Goal: Task Accomplishment & Management: Complete application form

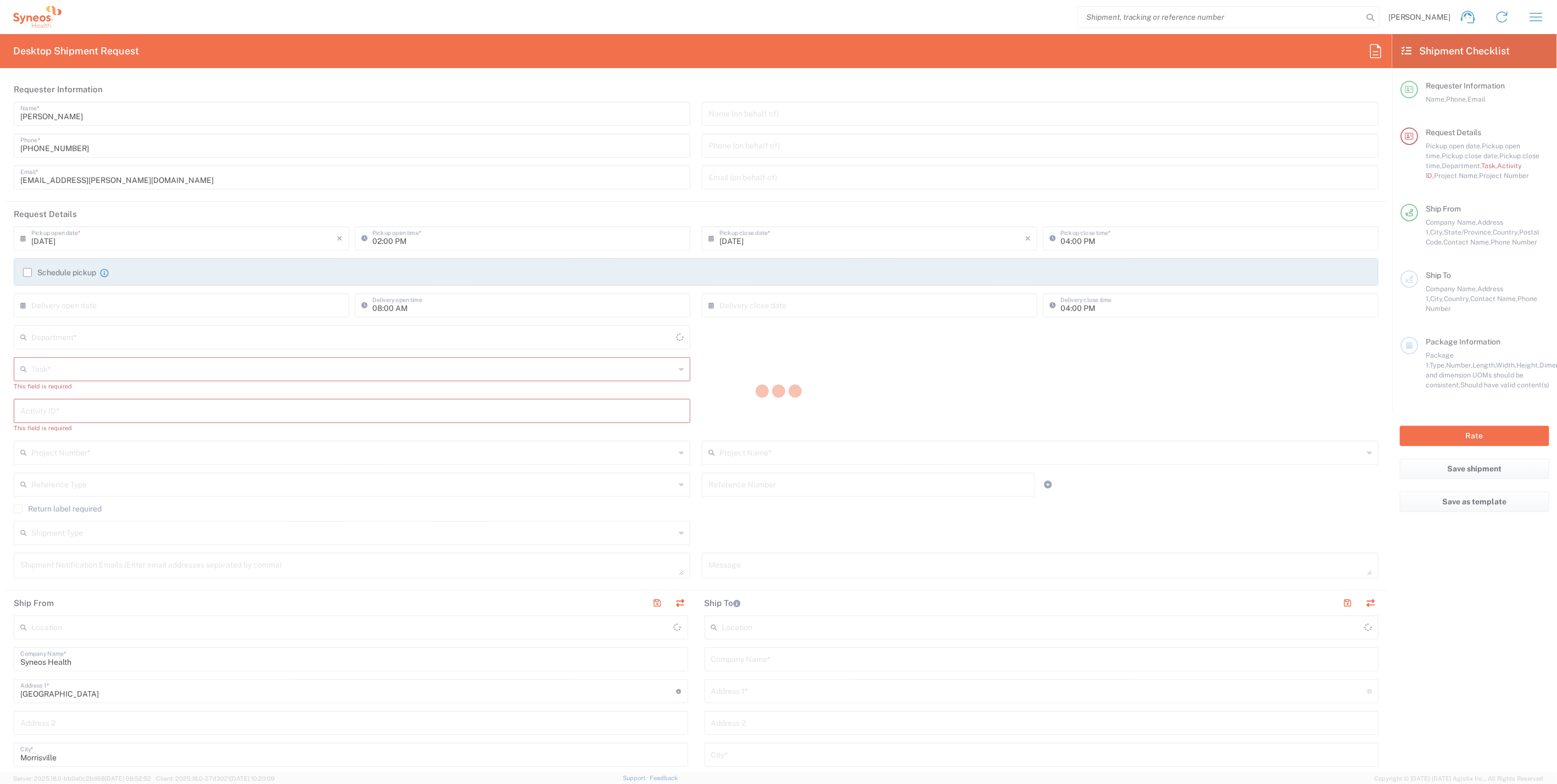
type input "[US_STATE]"
type input "[GEOGRAPHIC_DATA]"
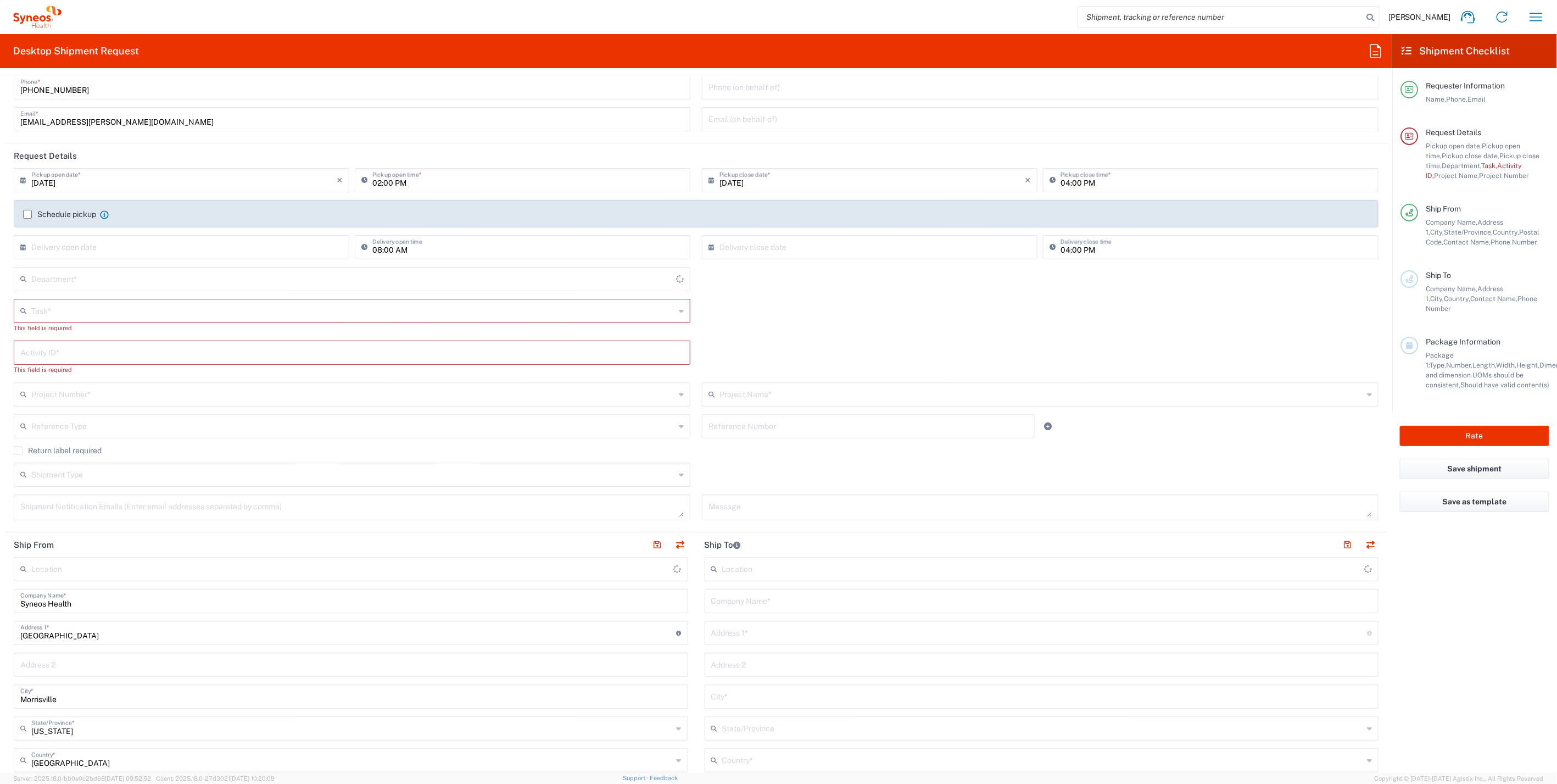
type input "Syneos Health, LLC-[GEOGRAPHIC_DATA] [GEOGRAPHIC_DATA] [GEOGRAPHIC_DATA]"
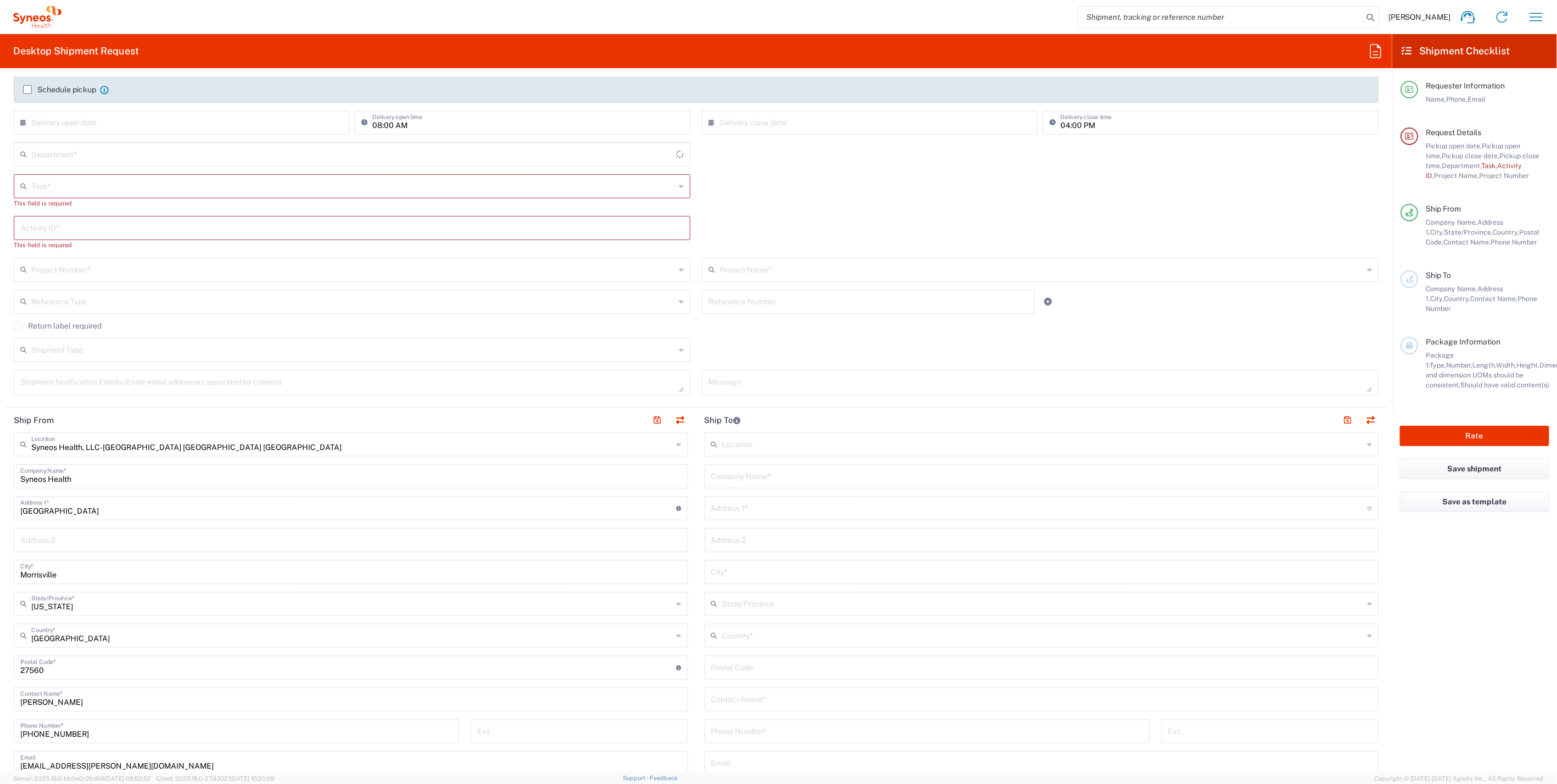
type input "4510"
click at [749, 473] on input "text" at bounding box center [1042, 475] width 662 height 19
paste input "[PERSON_NAME]"
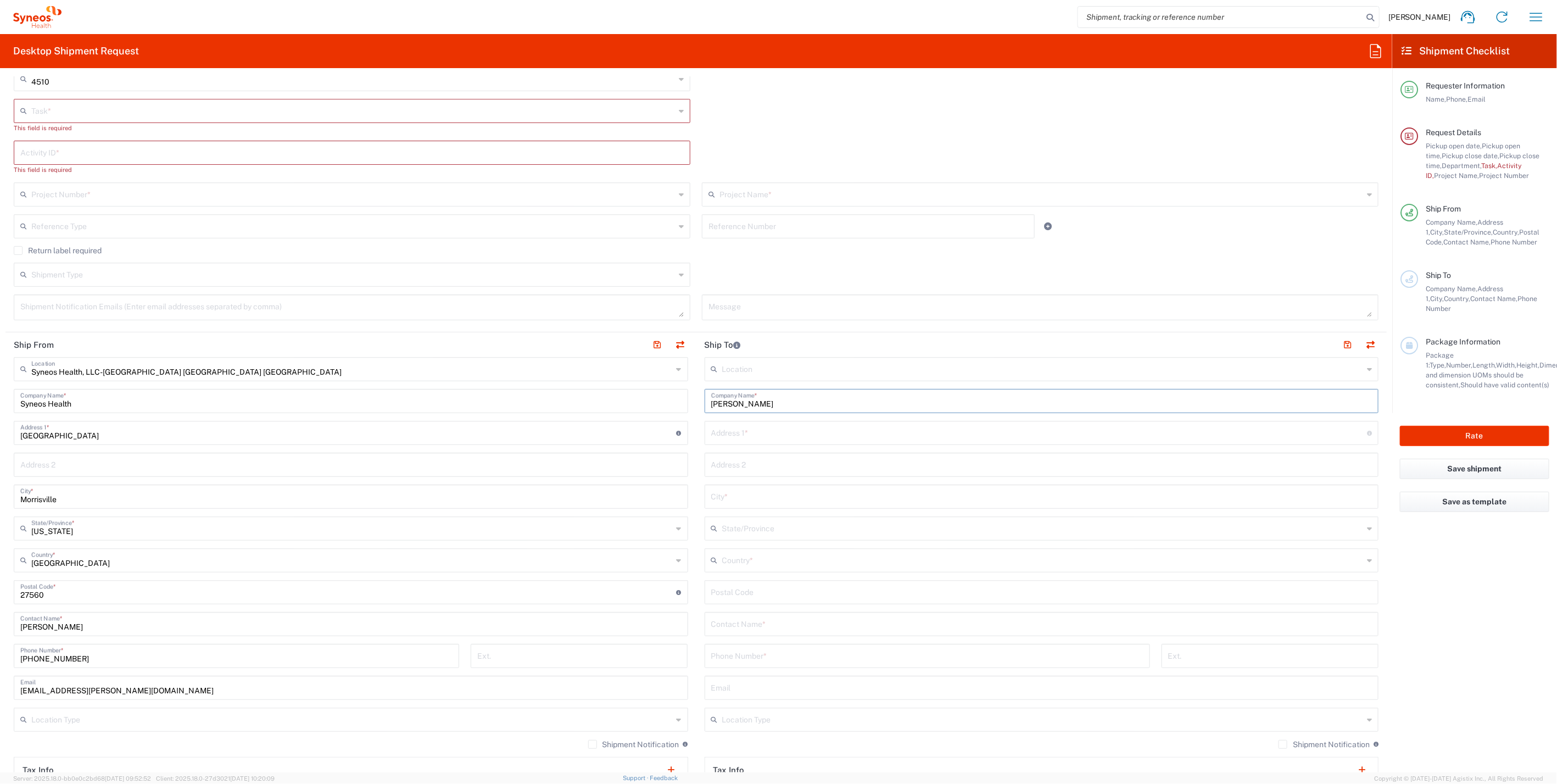
scroll to position [488, 0]
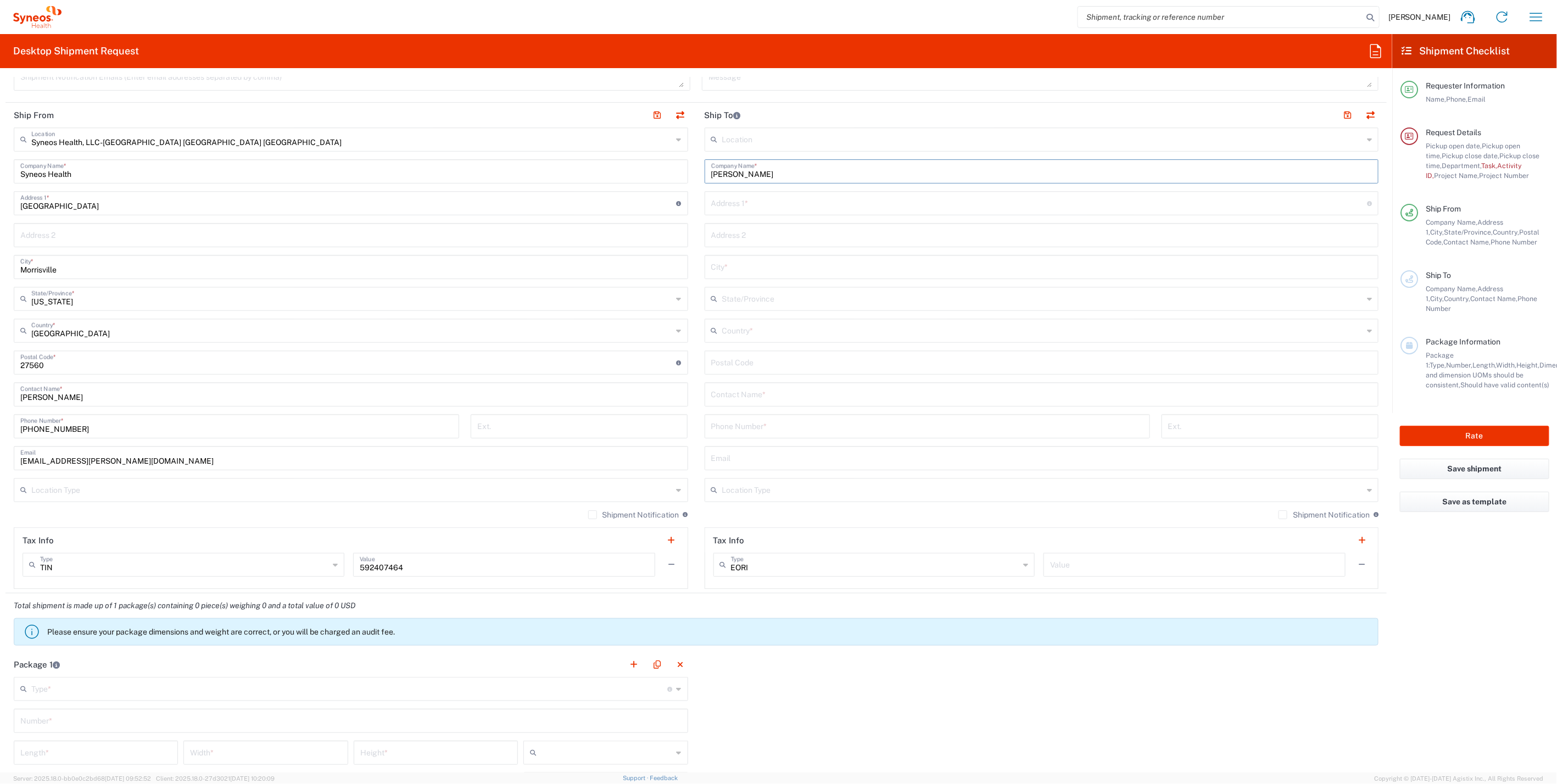
type input "[PERSON_NAME]"
paste input "[PERSON_NAME]"
type input "[PERSON_NAME]"
click at [758, 424] on input "tel" at bounding box center [927, 425] width 432 height 19
paste input "[PHONE_NUMBER]"
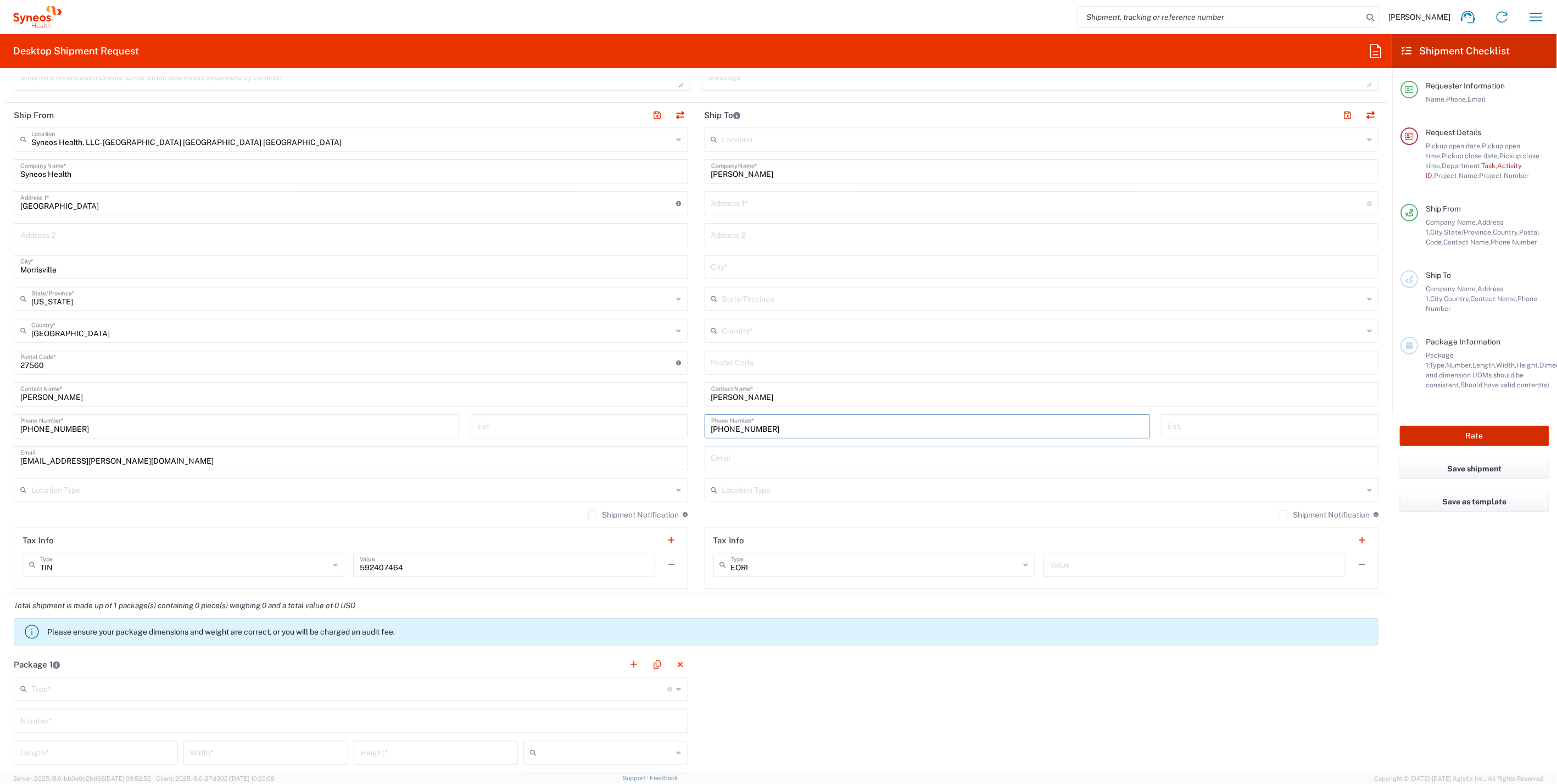
type input "[PHONE_NUMBER]"
paste input "[EMAIL_ADDRESS][DOMAIN_NAME]"
type input "[EMAIL_ADDRESS][DOMAIN_NAME]"
click at [1279, 513] on label "Shipment Notification" at bounding box center [1324, 514] width 91 height 9
click at [1283, 514] on input "Shipment Notification" at bounding box center [1283, 514] width 0 height 0
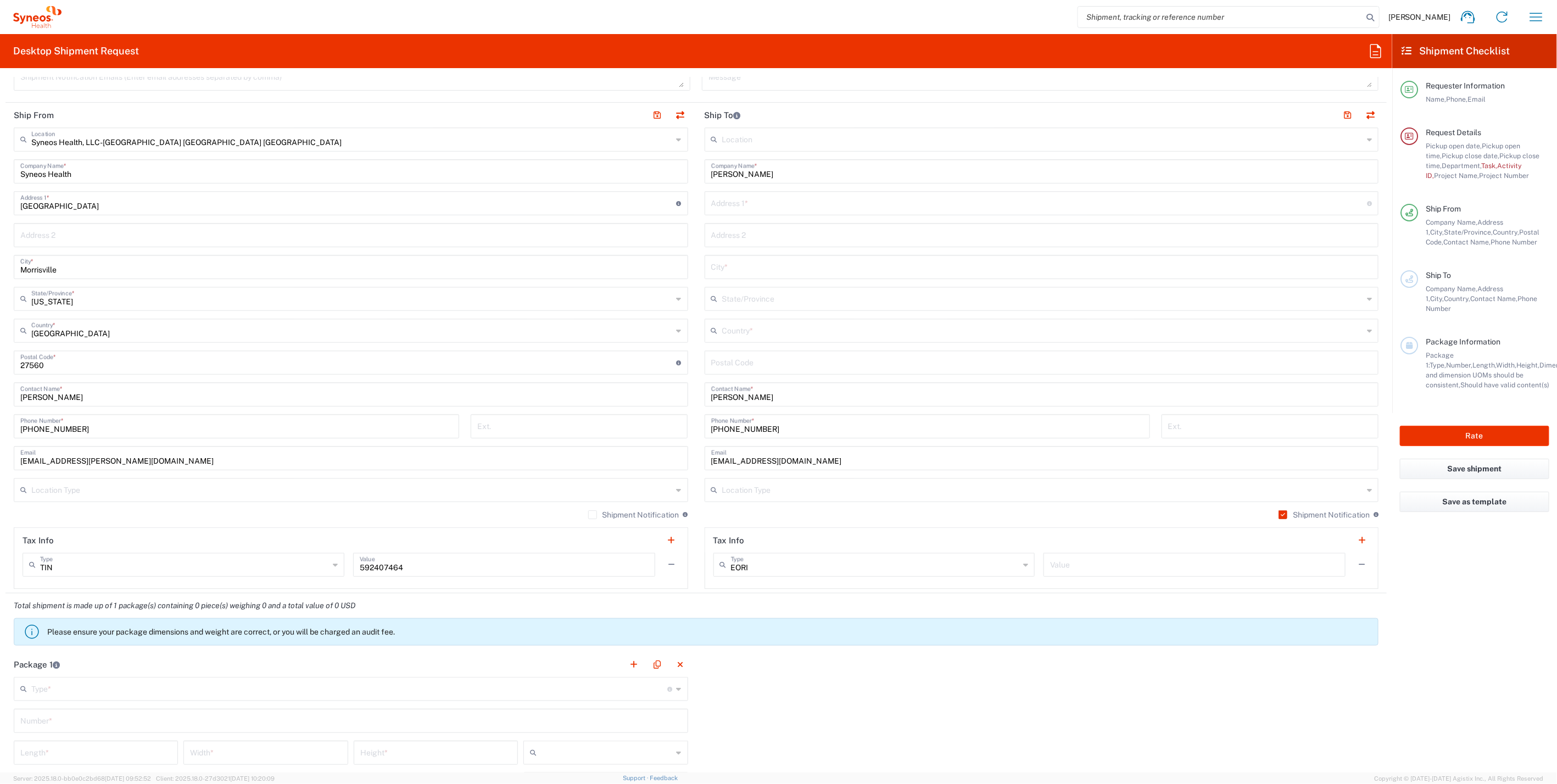
click at [1302, 484] on input "text" at bounding box center [1043, 489] width 642 height 19
click at [825, 526] on span "Residential/Home" at bounding box center [1035, 530] width 667 height 17
type input "Residential/Home"
paste input "37209"
type input "37209"
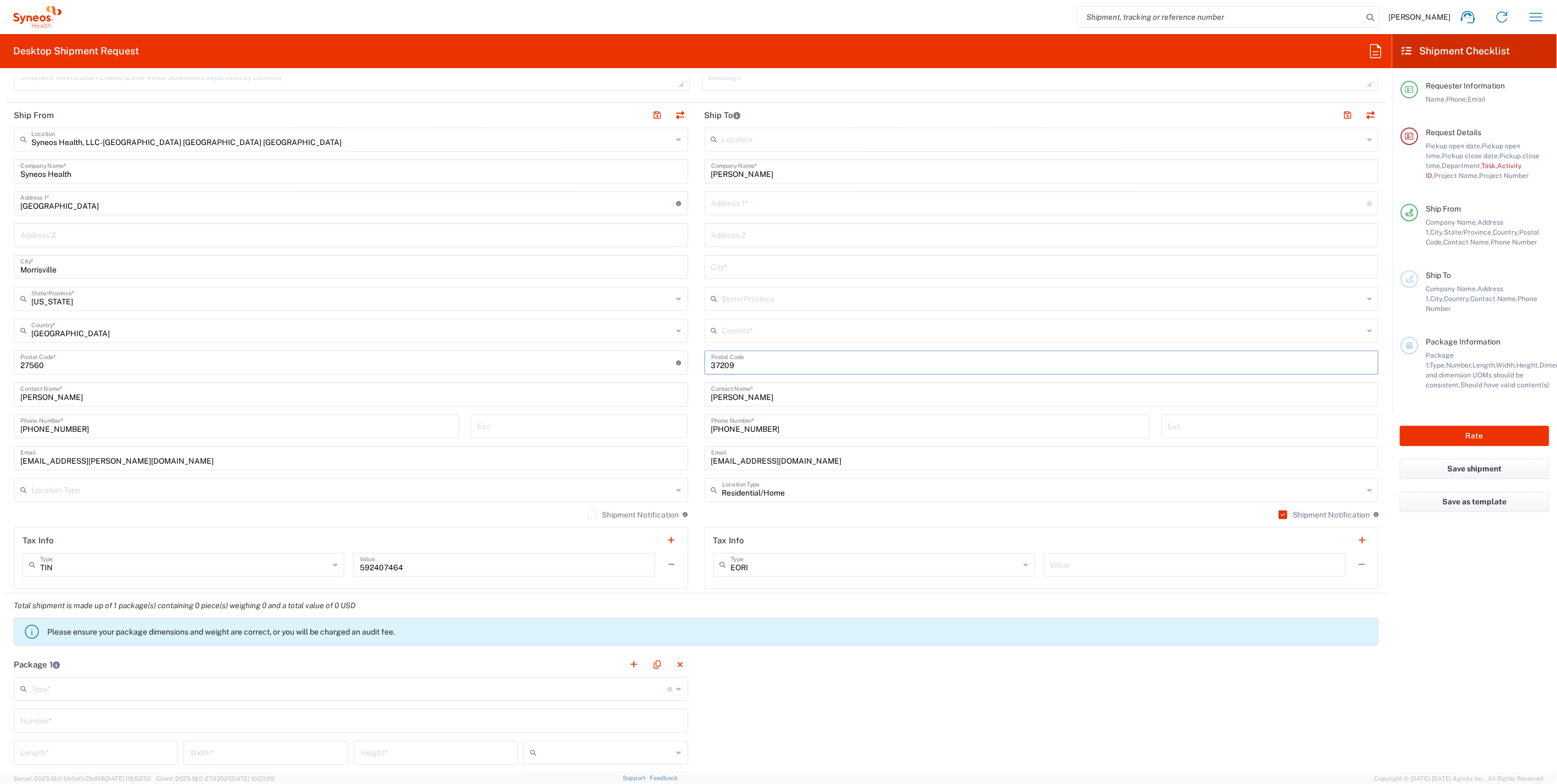
click at [1367, 323] on icon at bounding box center [1370, 330] width 5 height 17
click at [760, 541] on span "[GEOGRAPHIC_DATA]" at bounding box center [1035, 550] width 667 height 17
type input "[GEOGRAPHIC_DATA]"
paste input "[STREET_ADDRESS]"
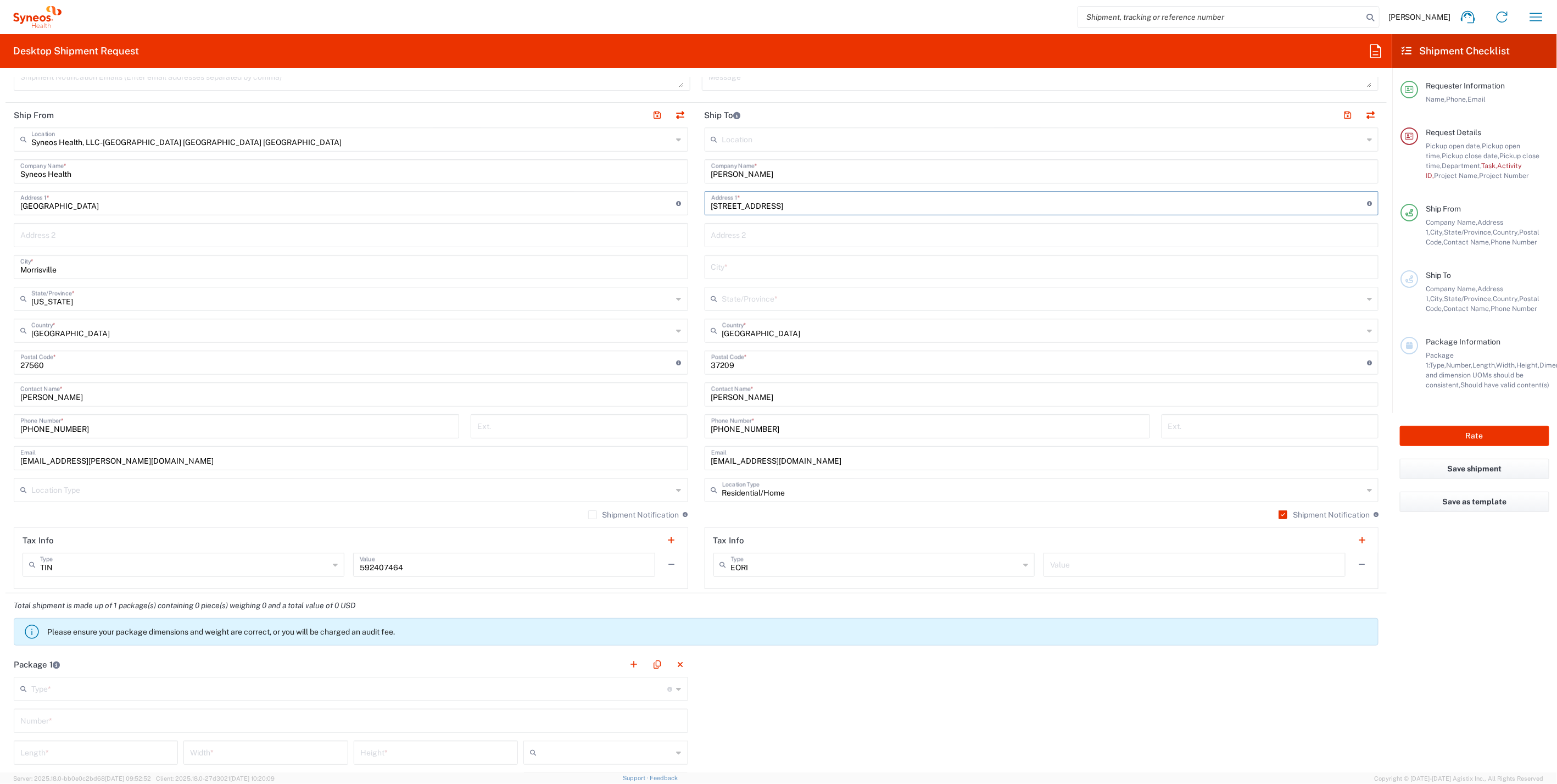
type input "[STREET_ADDRESS]"
click at [1357, 296] on div "State/Province *" at bounding box center [1042, 299] width 674 height 24
click at [748, 453] on span "[US_STATE]" at bounding box center [1035, 462] width 667 height 17
type input "[US_STATE]"
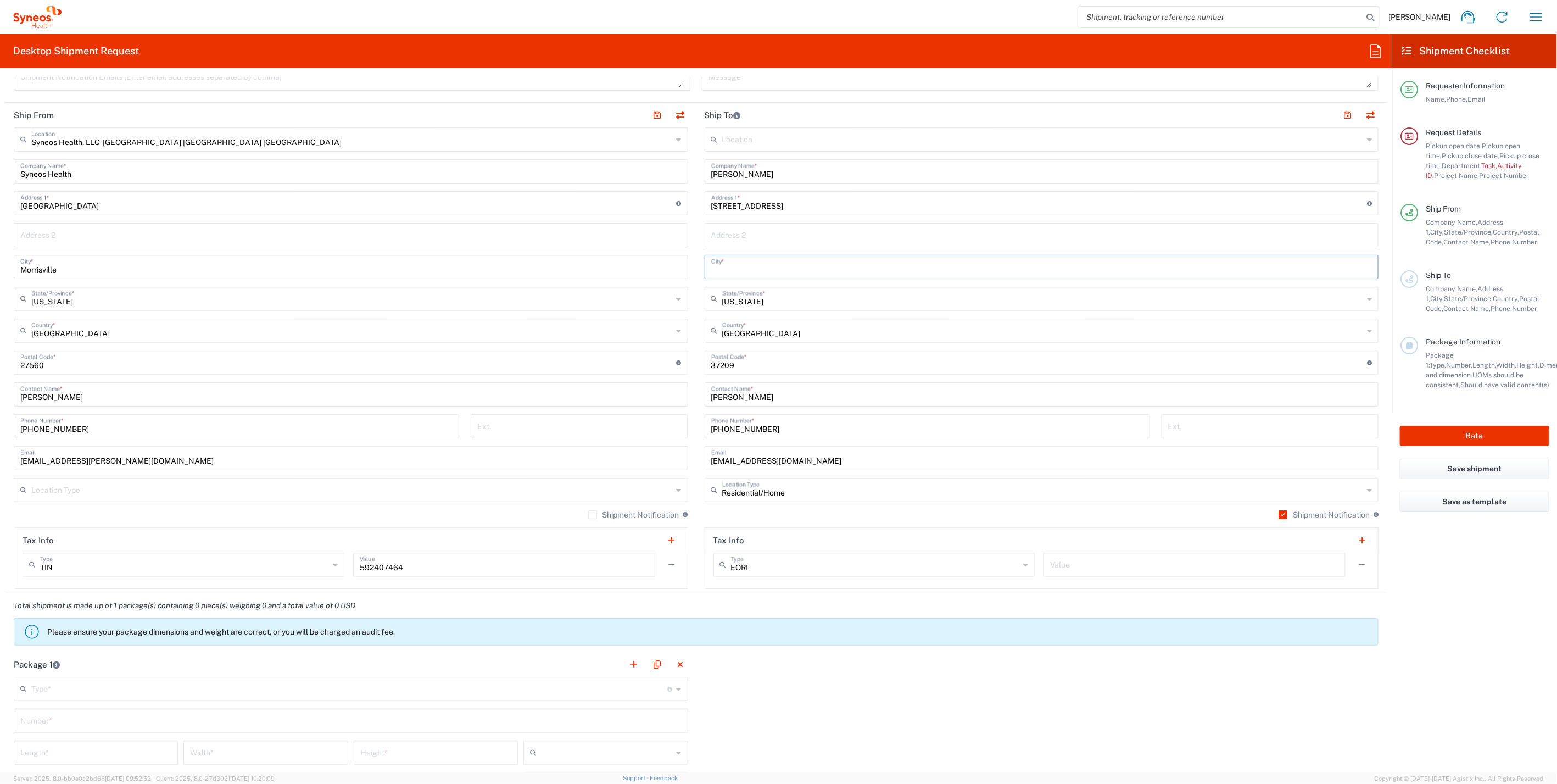
paste input "[GEOGRAPHIC_DATA]"
type input "[GEOGRAPHIC_DATA]"
click at [691, 284] on main "Syneos Health, LLC-[GEOGRAPHIC_DATA] [GEOGRAPHIC_DATA] [GEOGRAPHIC_DATA] Locati…" at bounding box center [351, 358] width 691 height 462
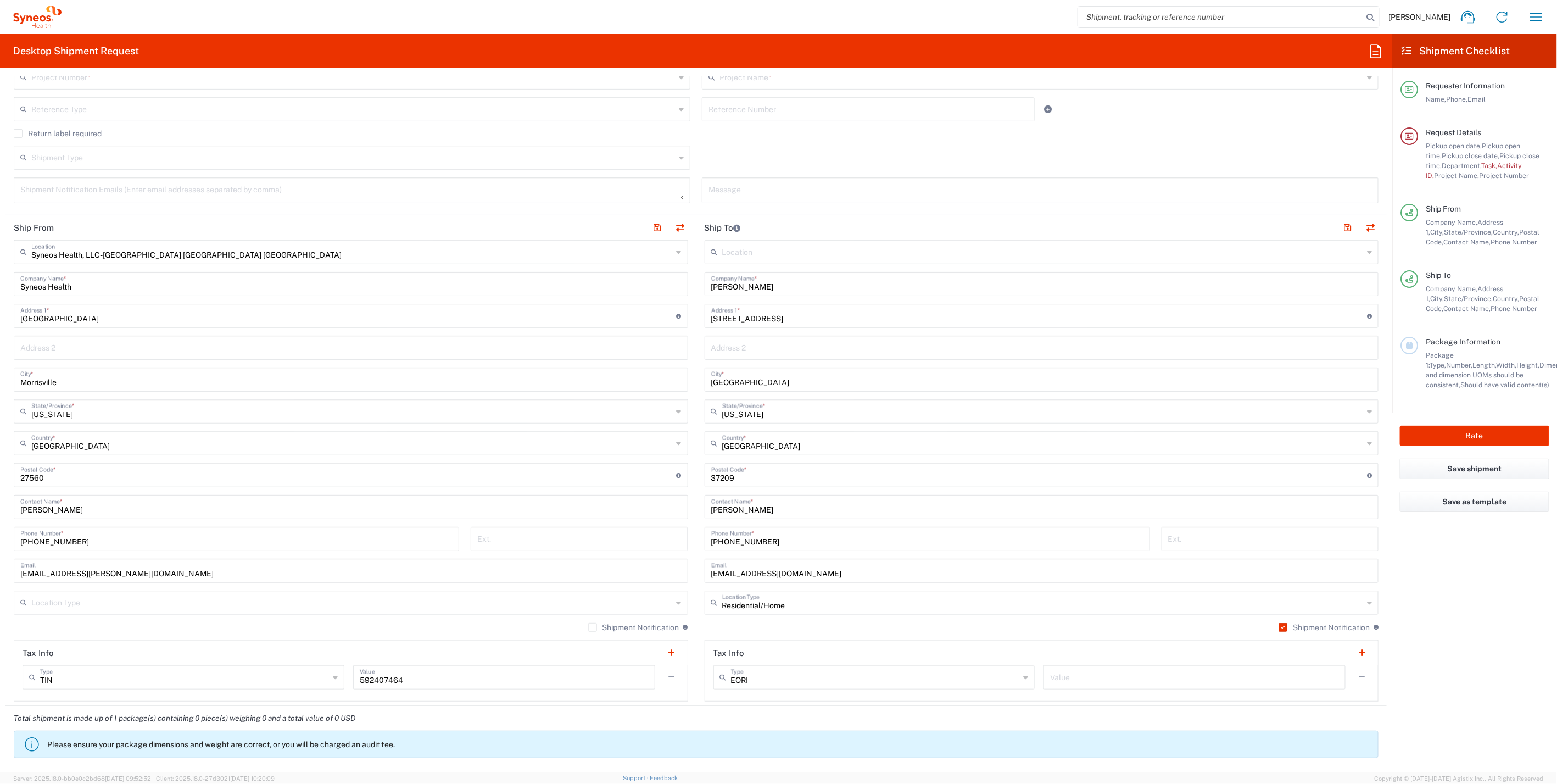
scroll to position [122, 0]
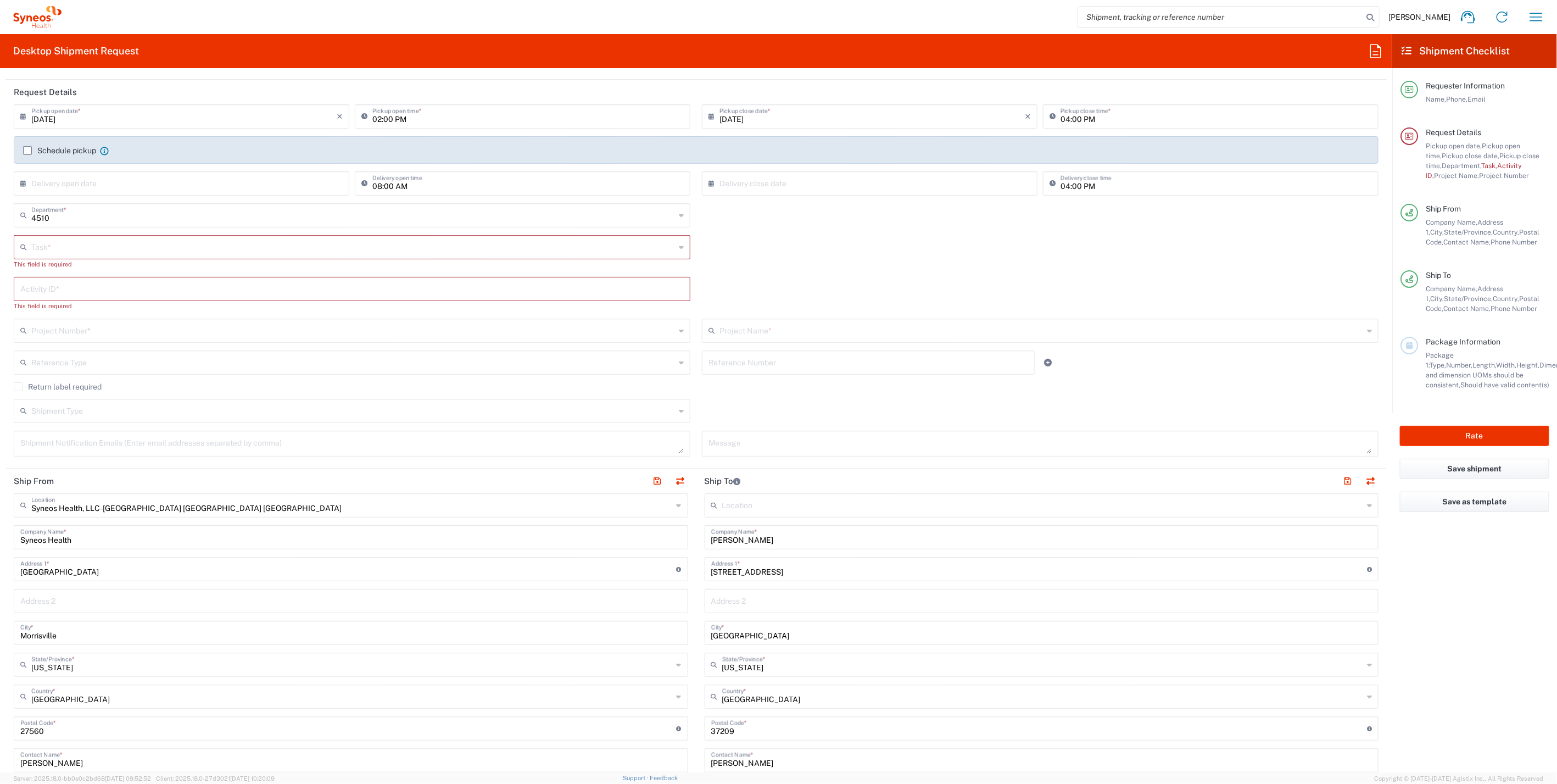
drag, startPoint x: 50, startPoint y: 242, endPoint x: 59, endPoint y: 244, distance: 9.2
click at [48, 243] on input "text" at bounding box center [353, 247] width 644 height 19
click at [61, 270] on span "Break/Fix" at bounding box center [350, 270] width 670 height 17
type input "Break/Fix"
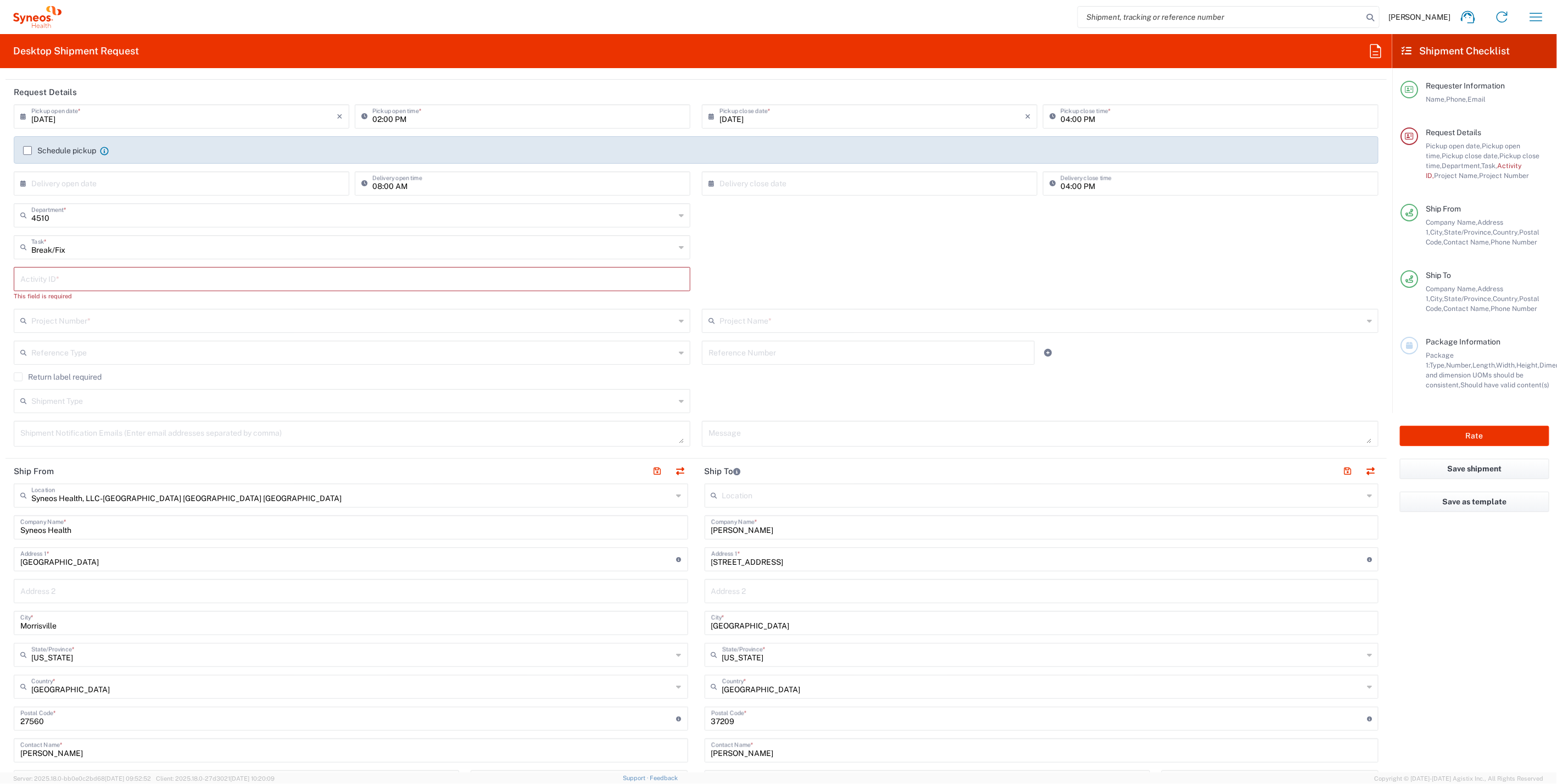
click at [71, 272] on input "text" at bounding box center [352, 278] width 664 height 19
paste input "INC2625459"
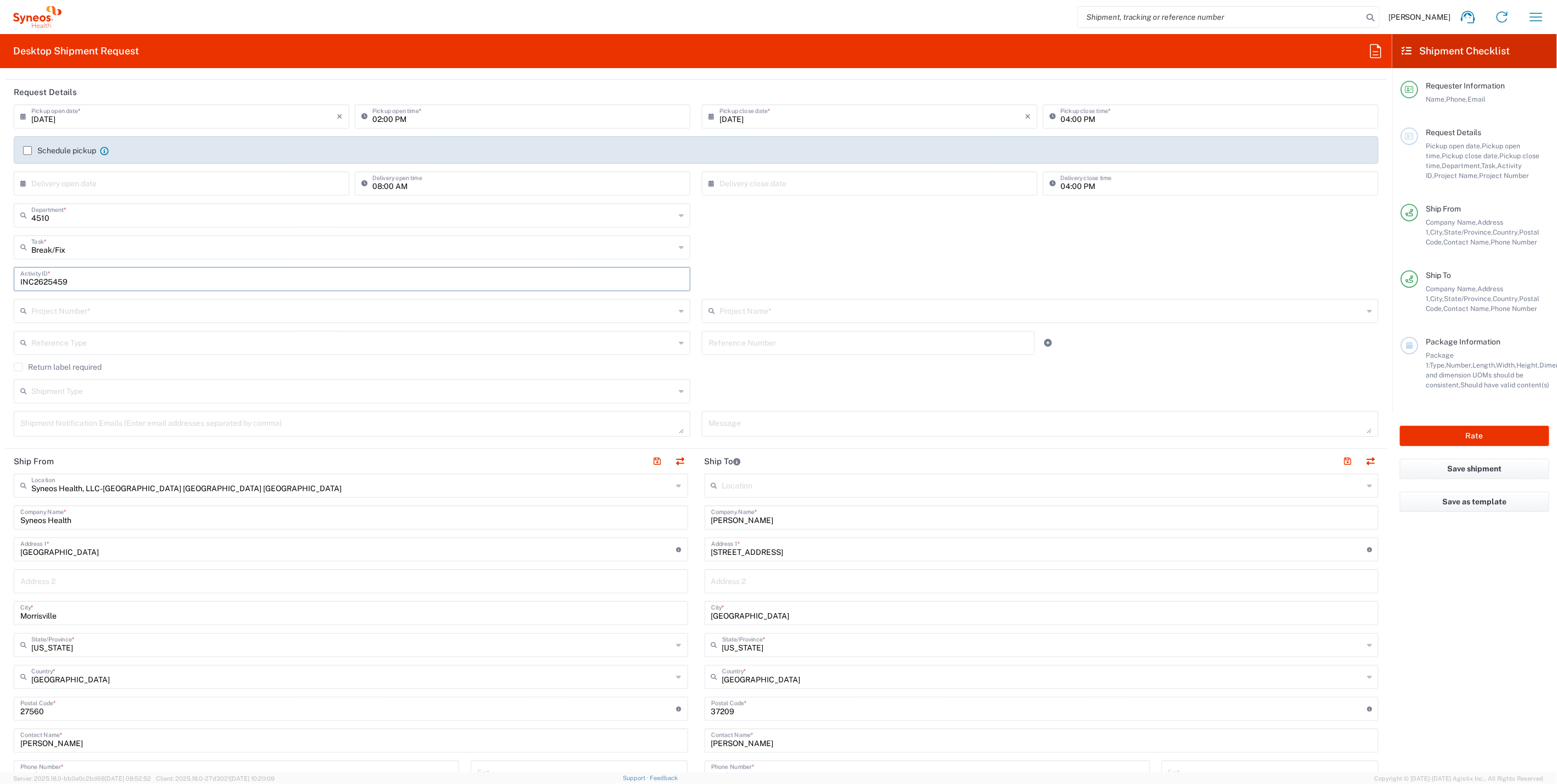
type input "INC2625459"
click at [70, 311] on input "text" at bounding box center [353, 310] width 644 height 19
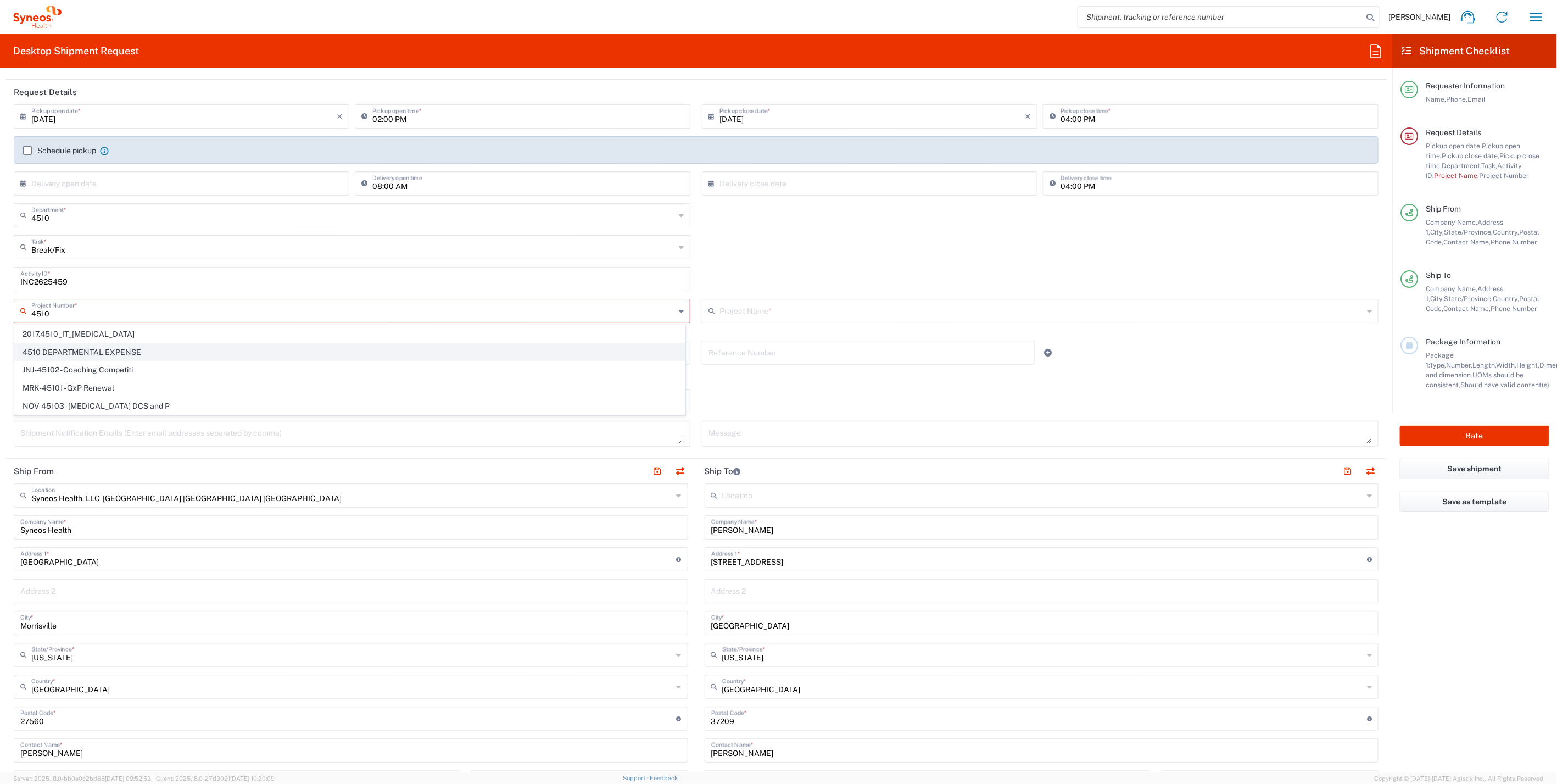
click at [92, 354] on span "4510 DEPARTMENTAL EXPENSE" at bounding box center [350, 352] width 670 height 17
type input "4510 DEPARTMENTAL EXPENSE"
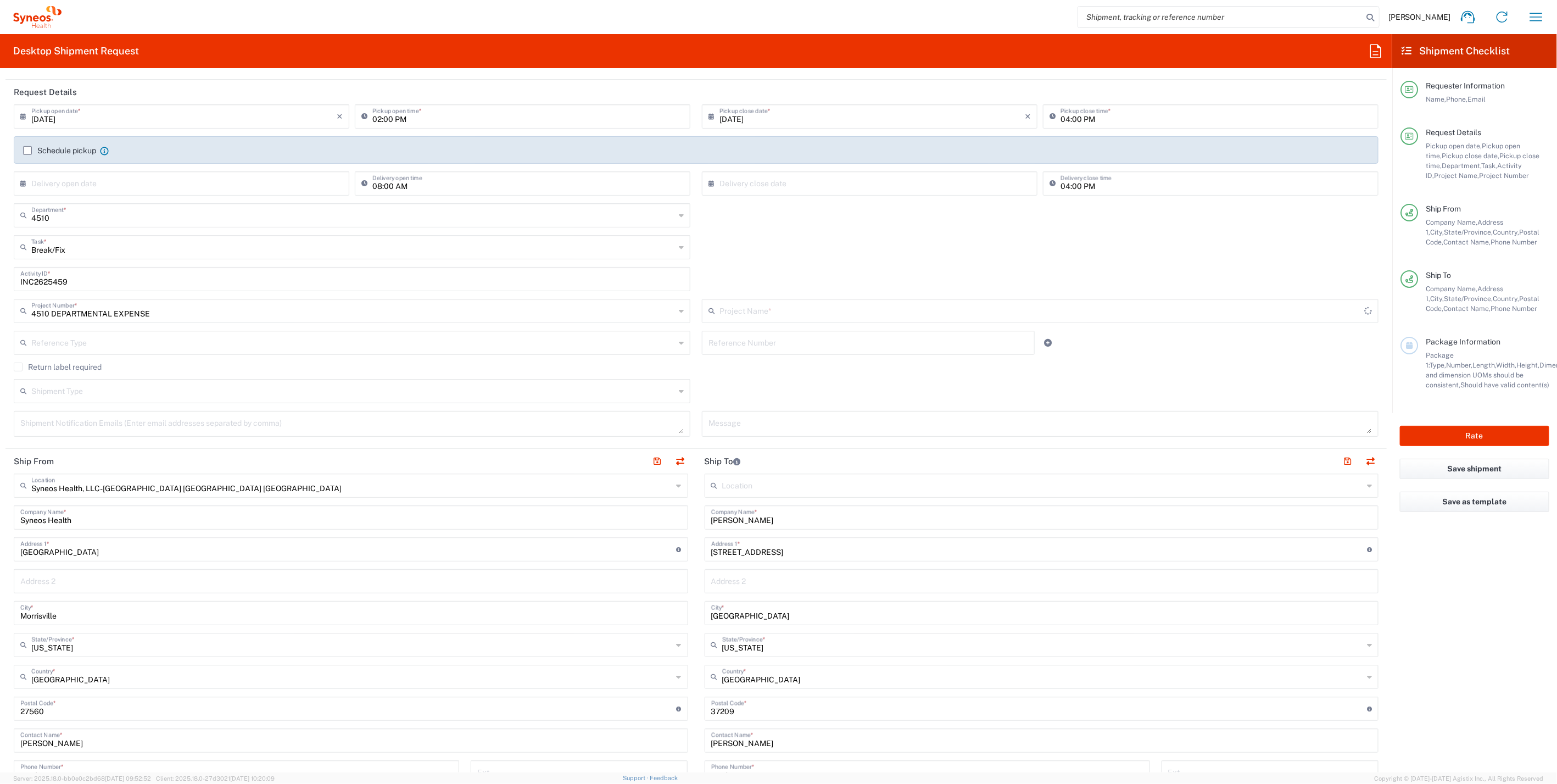
type input "4510 DEPARTMENTAL EXPENSE"
click at [157, 390] on input "text" at bounding box center [353, 390] width 644 height 19
click at [63, 432] on span "Regular" at bounding box center [350, 433] width 670 height 17
type input "Regular"
click at [19, 363] on label "Return label required" at bounding box center [57, 367] width 88 height 9
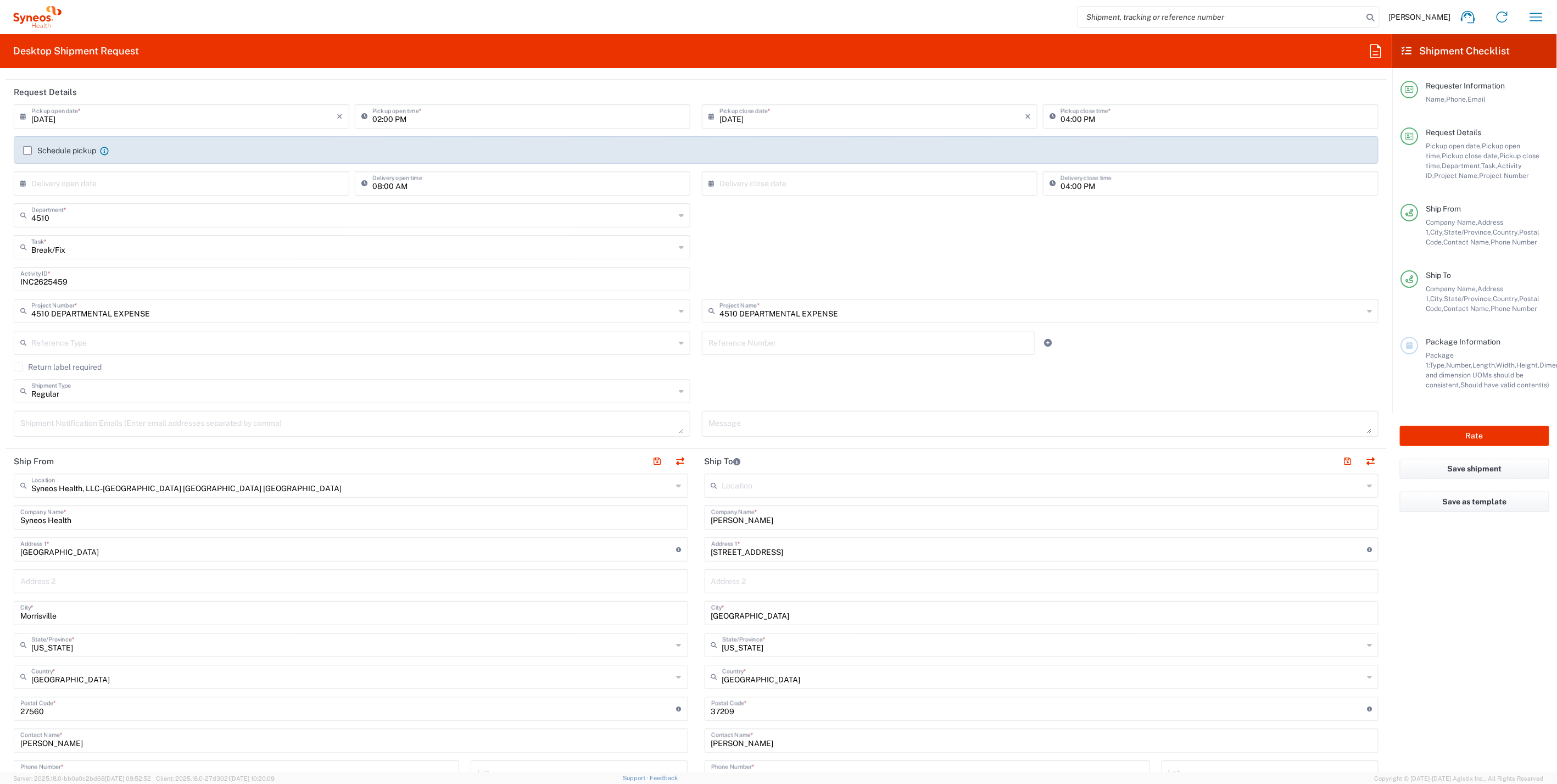
click at [18, 367] on input "Return label required" at bounding box center [18, 367] width 0 height 0
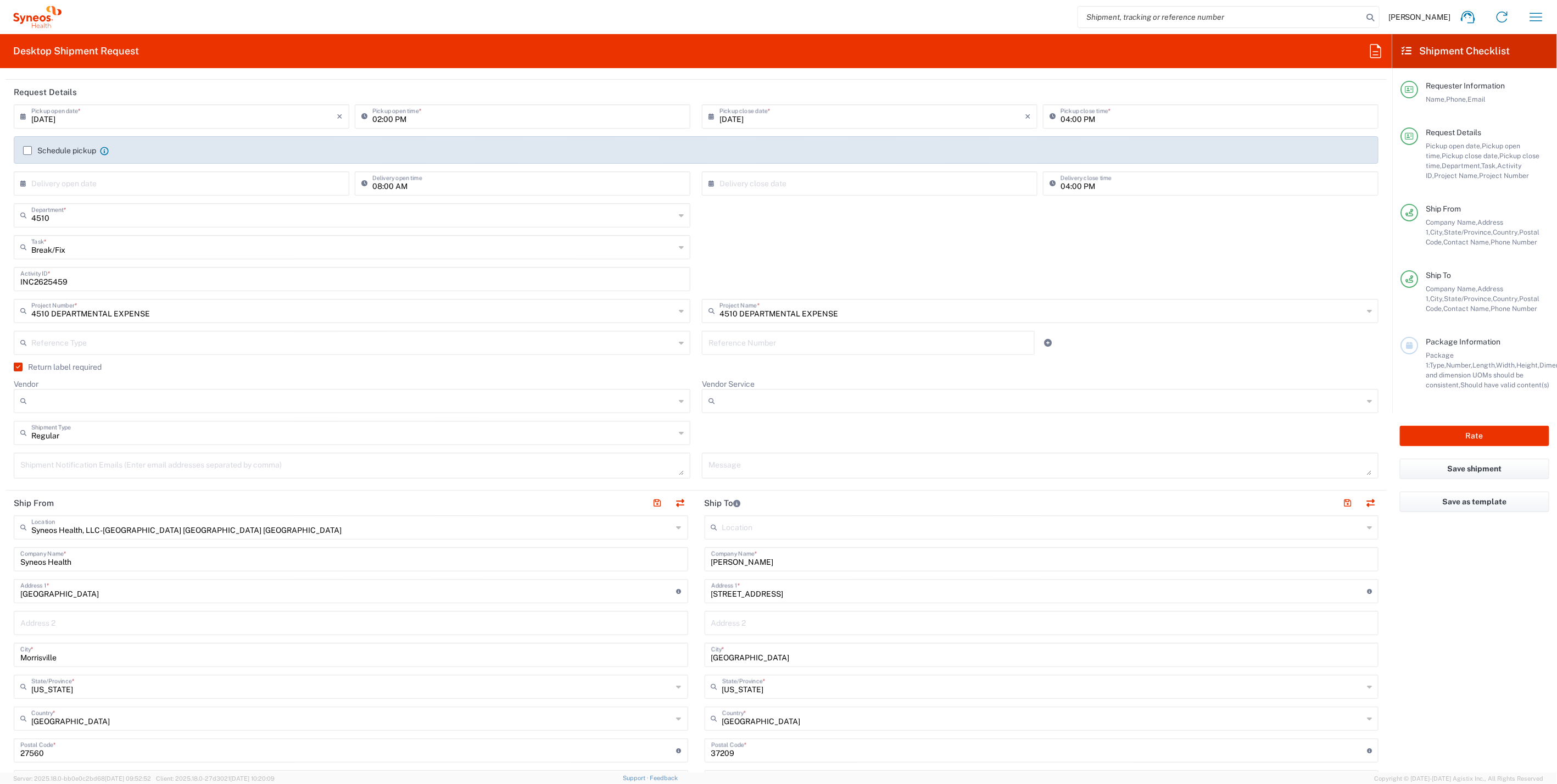
drag, startPoint x: 674, startPoint y: 401, endPoint x: 473, endPoint y: 408, distance: 201.1
click at [673, 400] on div at bounding box center [352, 401] width 677 height 24
drag, startPoint x: 84, startPoint y: 439, endPoint x: 246, endPoint y: 447, distance: 162.2
click at [85, 440] on span "FedEx Express" at bounding box center [350, 443] width 670 height 17
type input "FedEx Express"
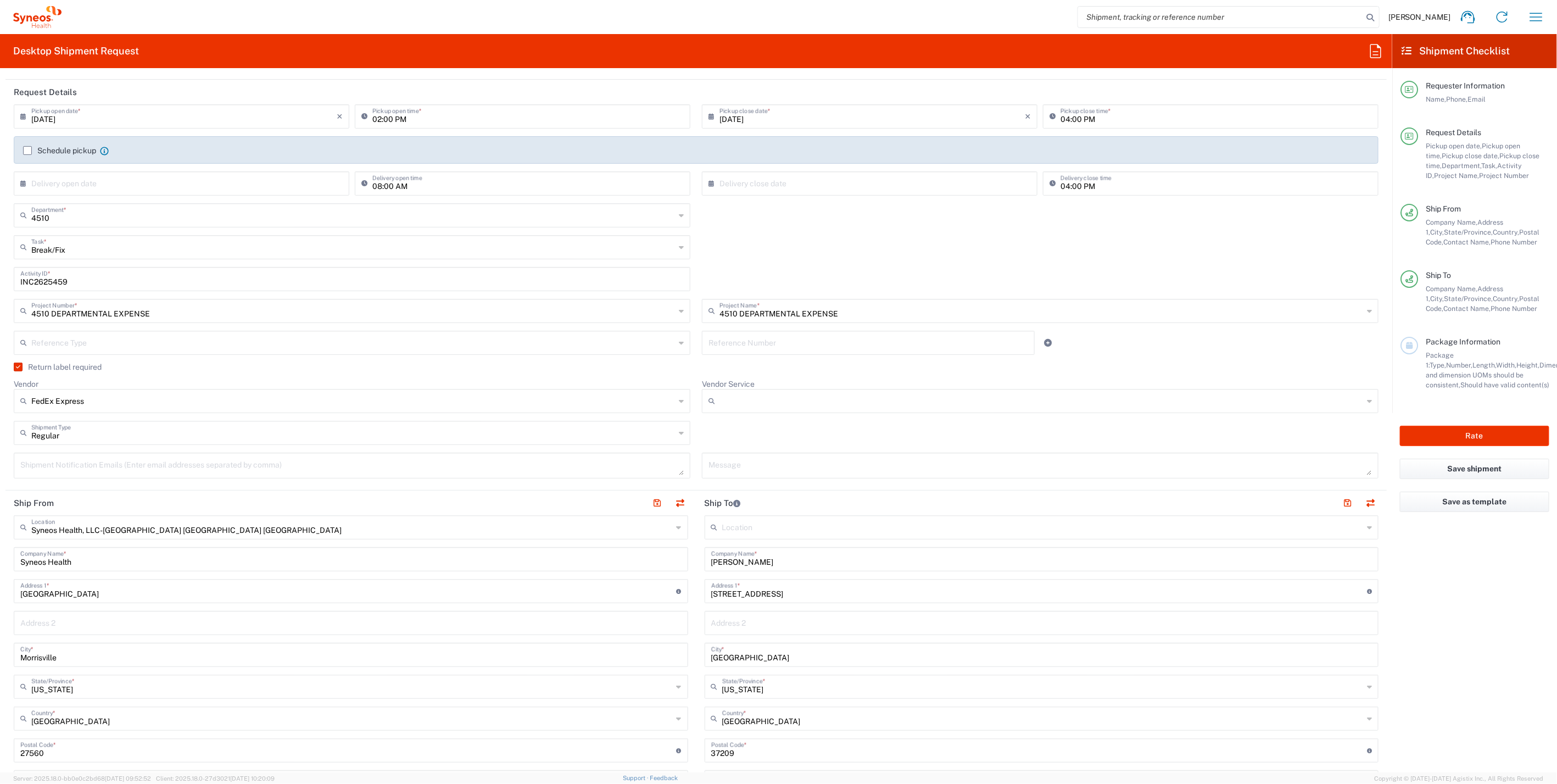
click at [1367, 398] on icon at bounding box center [1370, 401] width 5 height 17
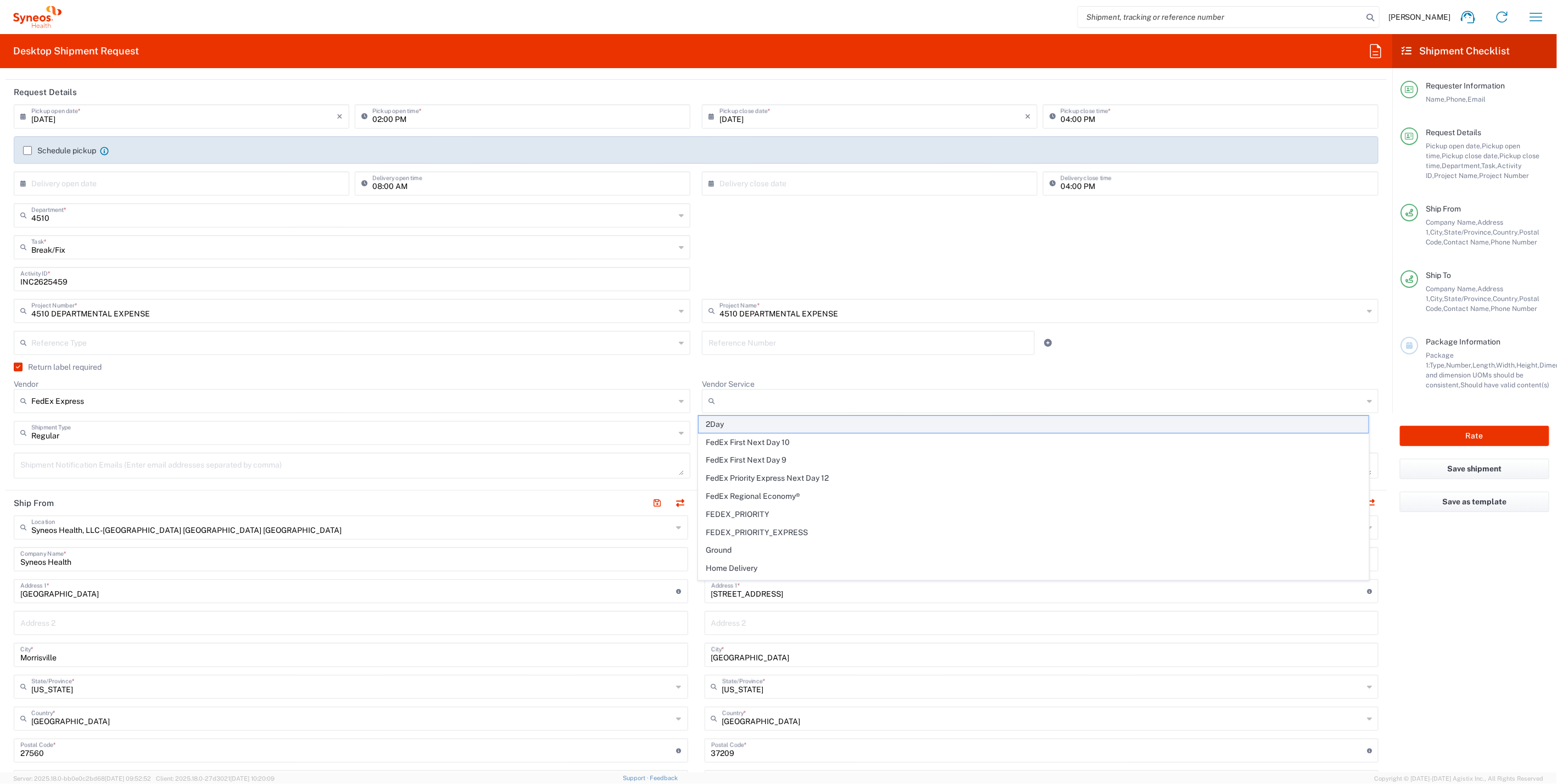
click at [720, 426] on span "2Day" at bounding box center [1034, 424] width 670 height 17
type input "2Day"
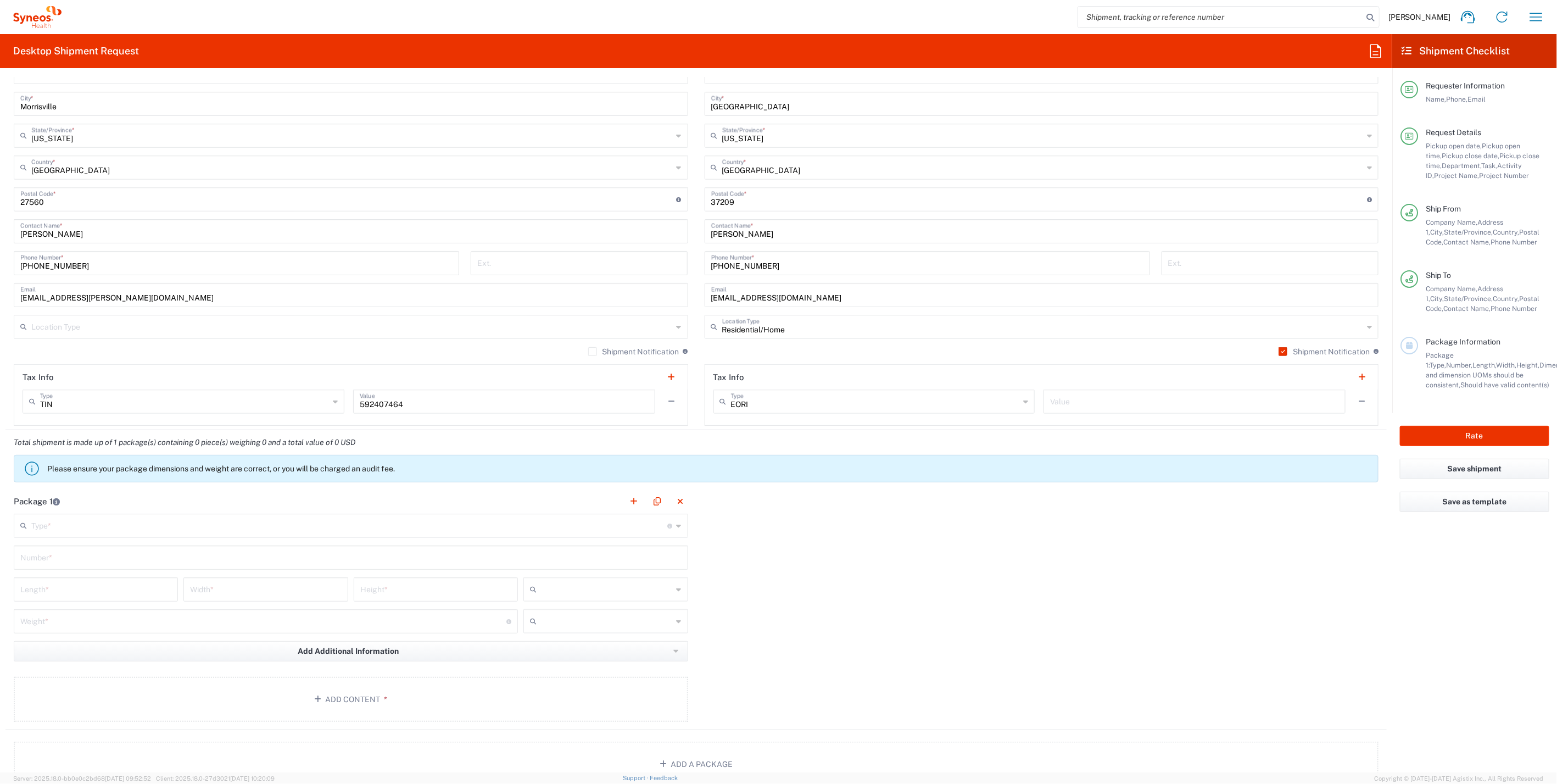
scroll to position [732, 0]
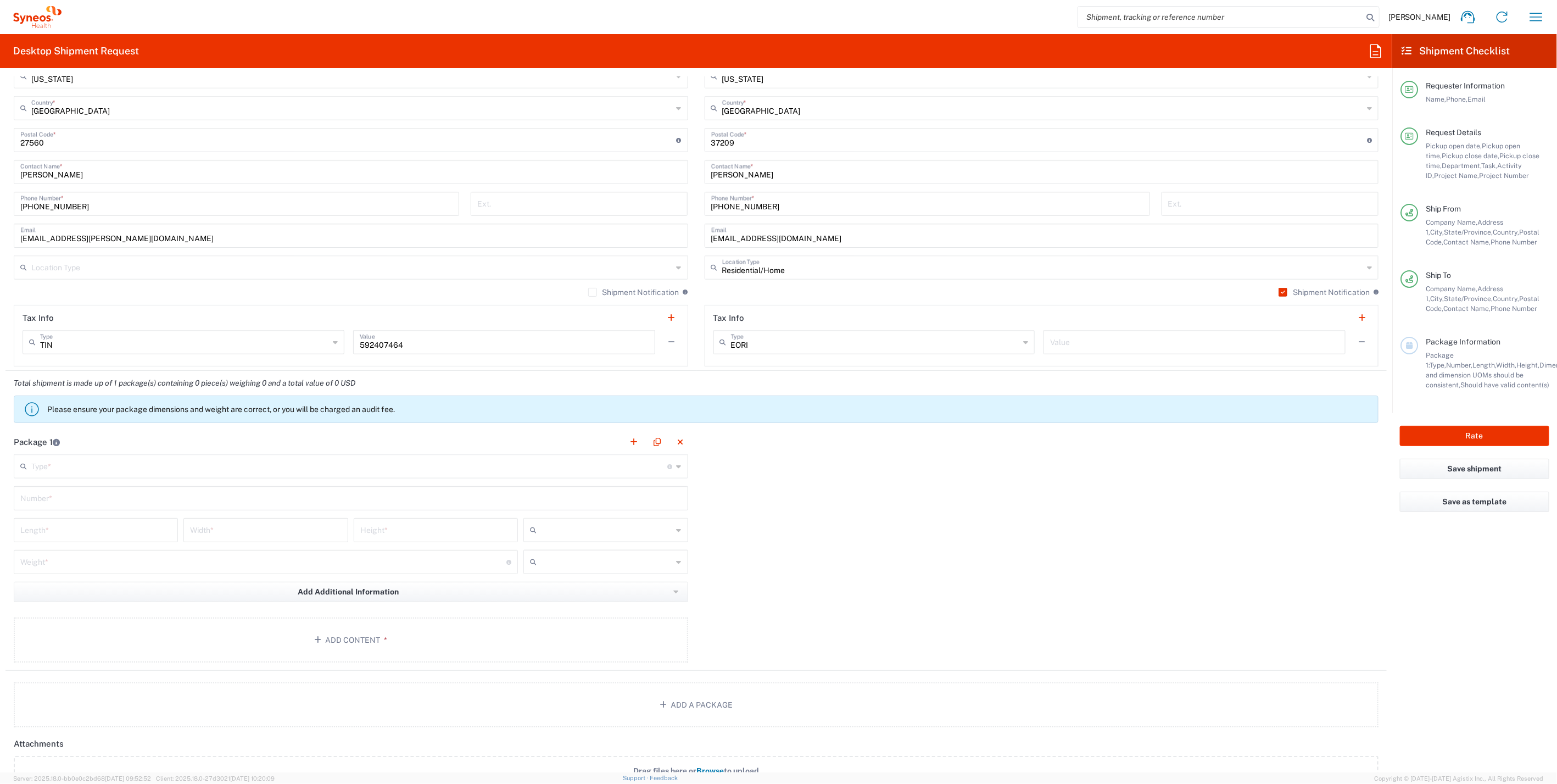
click at [86, 458] on input "text" at bounding box center [349, 466] width 636 height 19
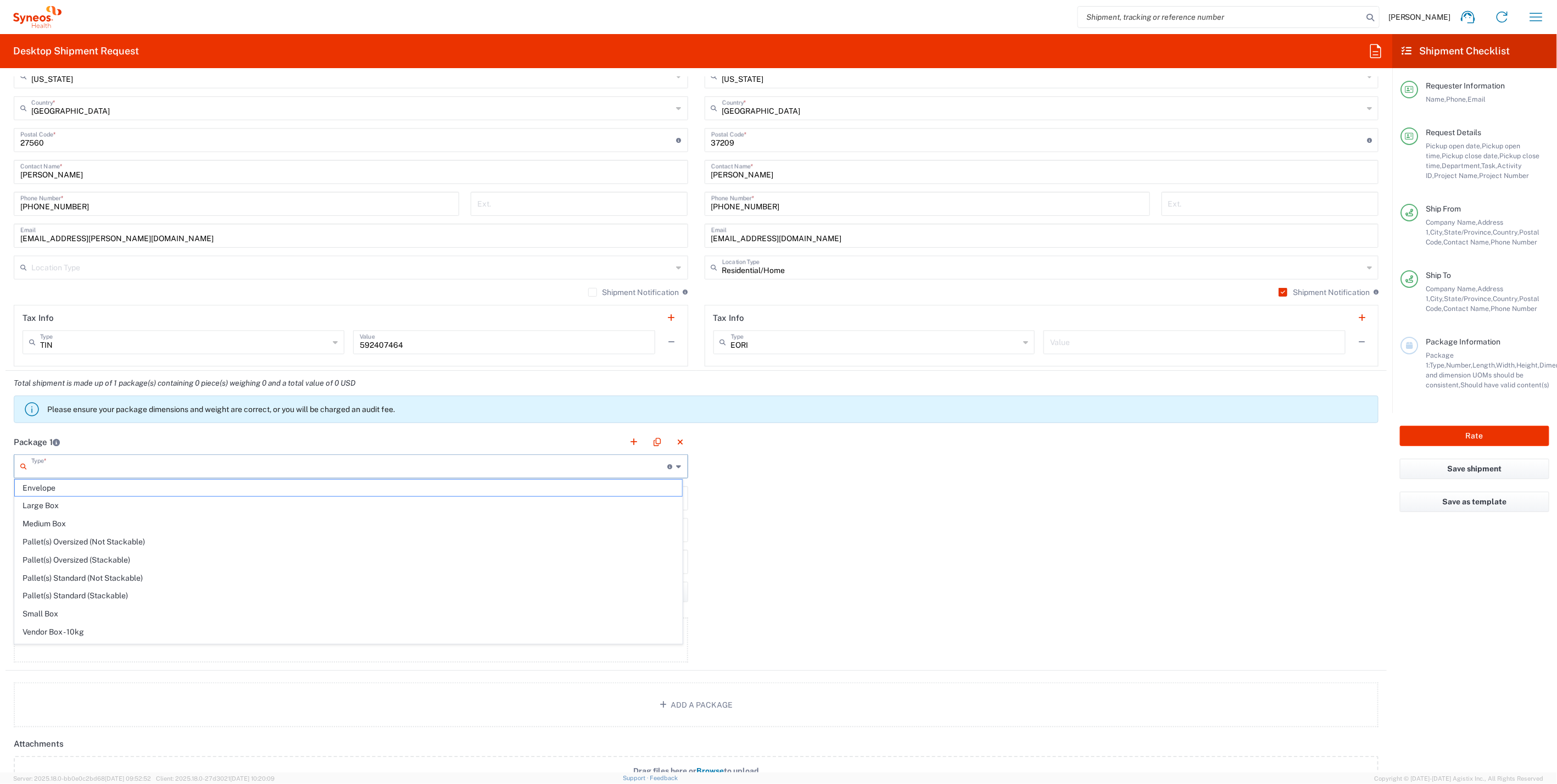
click at [64, 518] on span "Medium Box" at bounding box center [349, 524] width 667 height 17
type input "Medium Box"
type input "13"
type input "11.5"
type input "2.5"
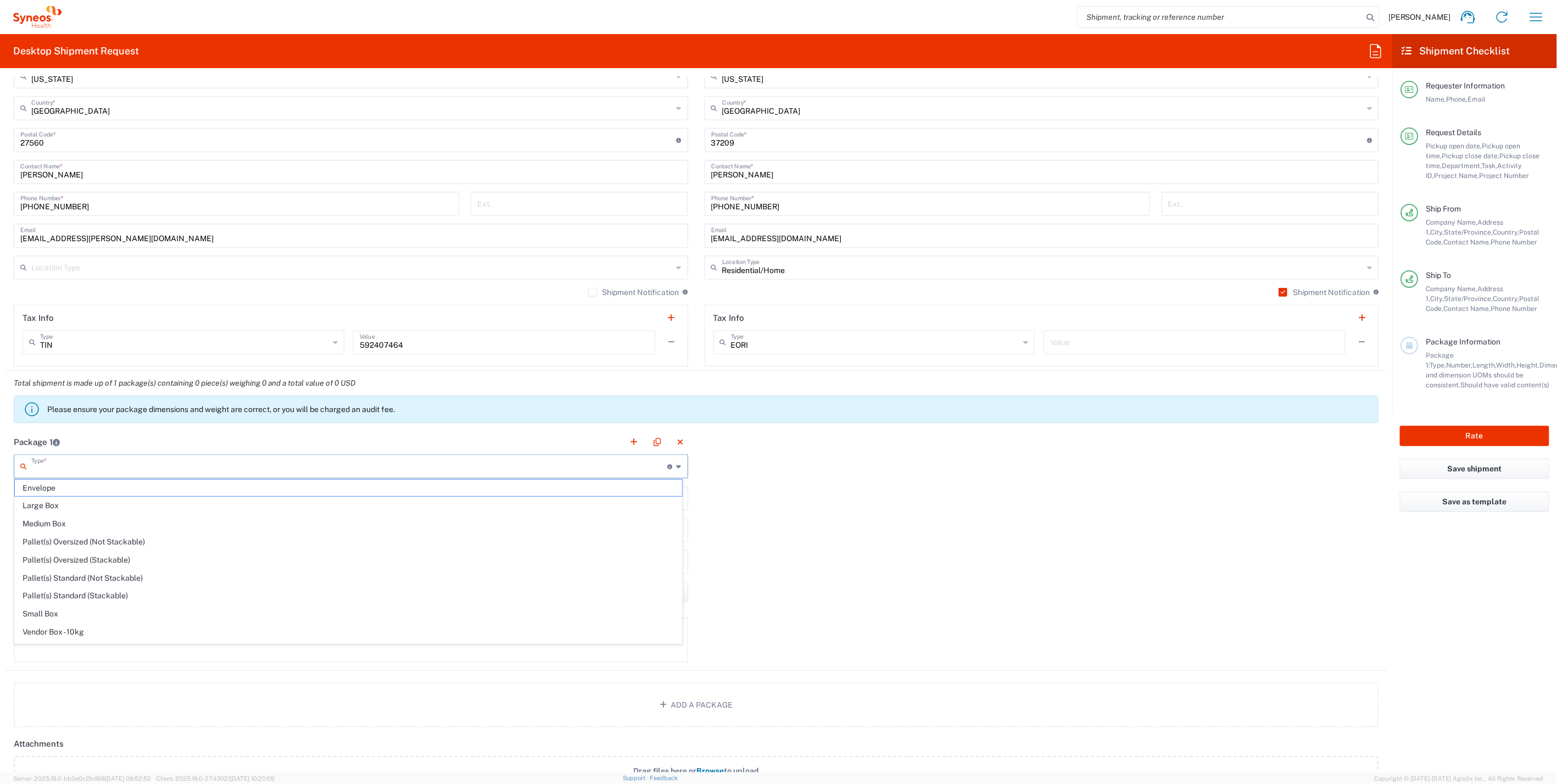
type input "in"
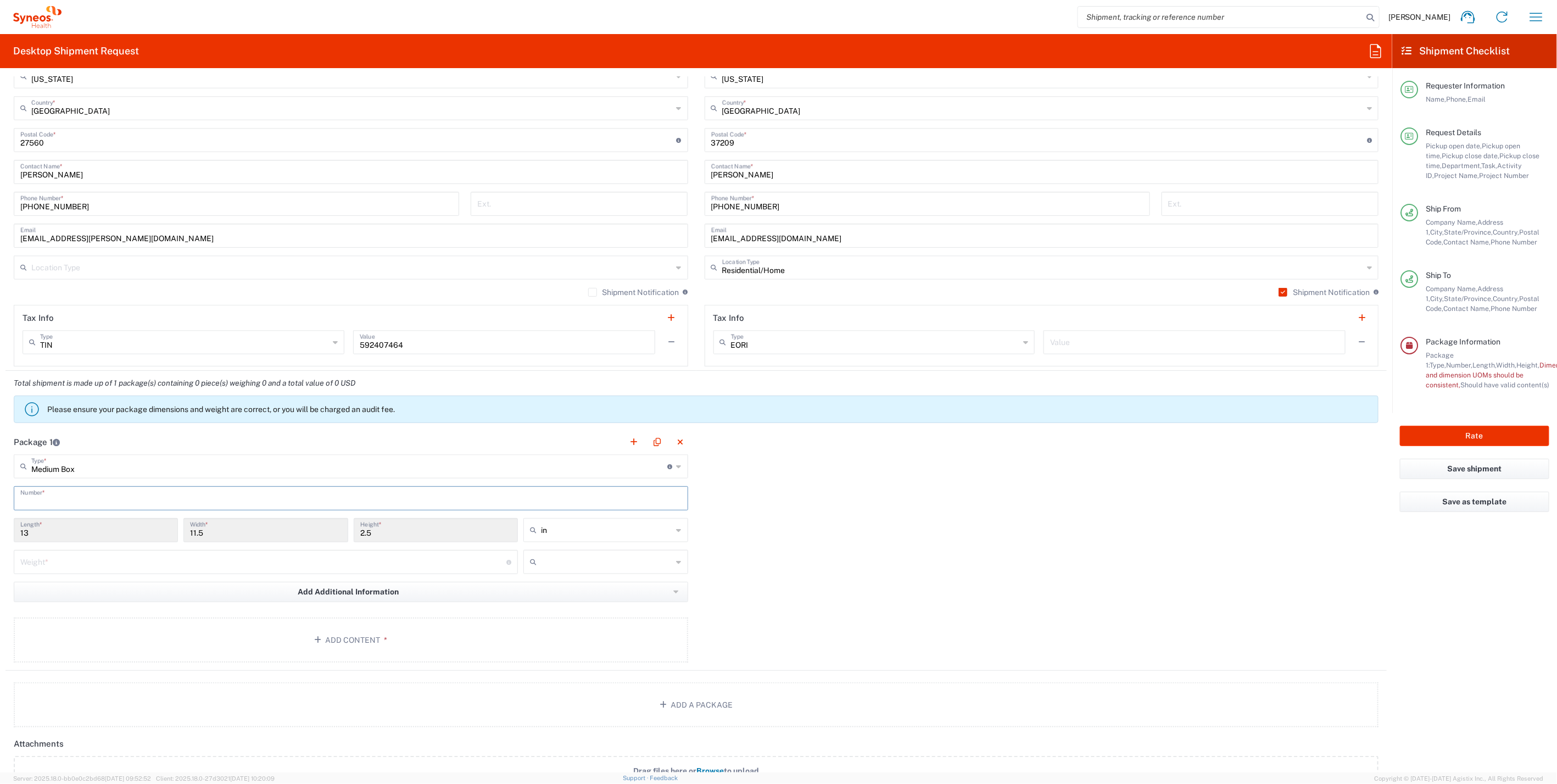
click at [70, 500] on input "text" at bounding box center [351, 497] width 662 height 19
type input "1"
click at [55, 556] on input "number" at bounding box center [263, 561] width 486 height 19
type input "5"
click at [671, 563] on div at bounding box center [605, 562] width 164 height 24
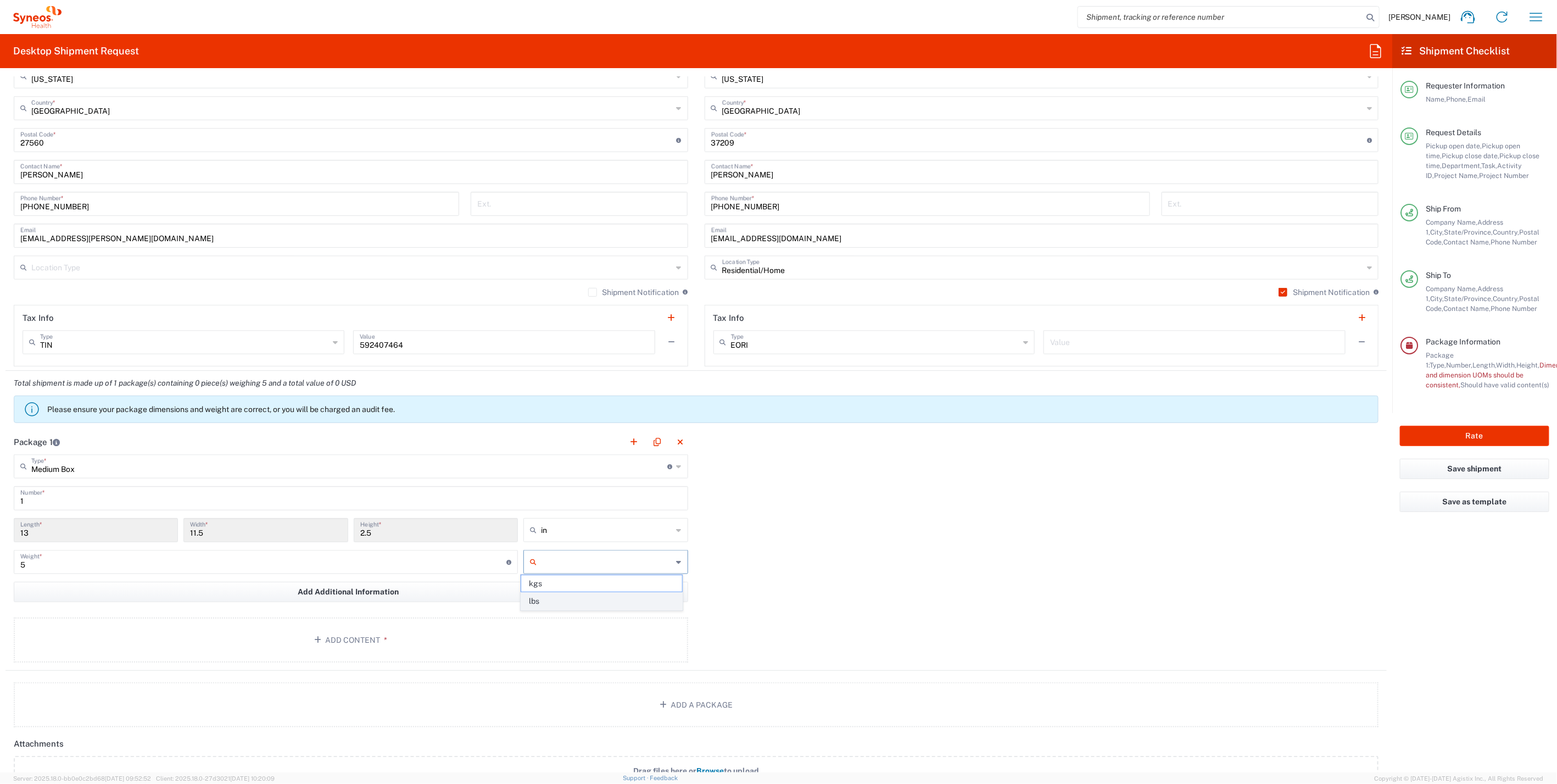
click at [568, 597] on span "lbs" at bounding box center [602, 601] width 161 height 17
type input "lbs"
click at [406, 631] on button "Add Content *" at bounding box center [350, 639] width 674 height 45
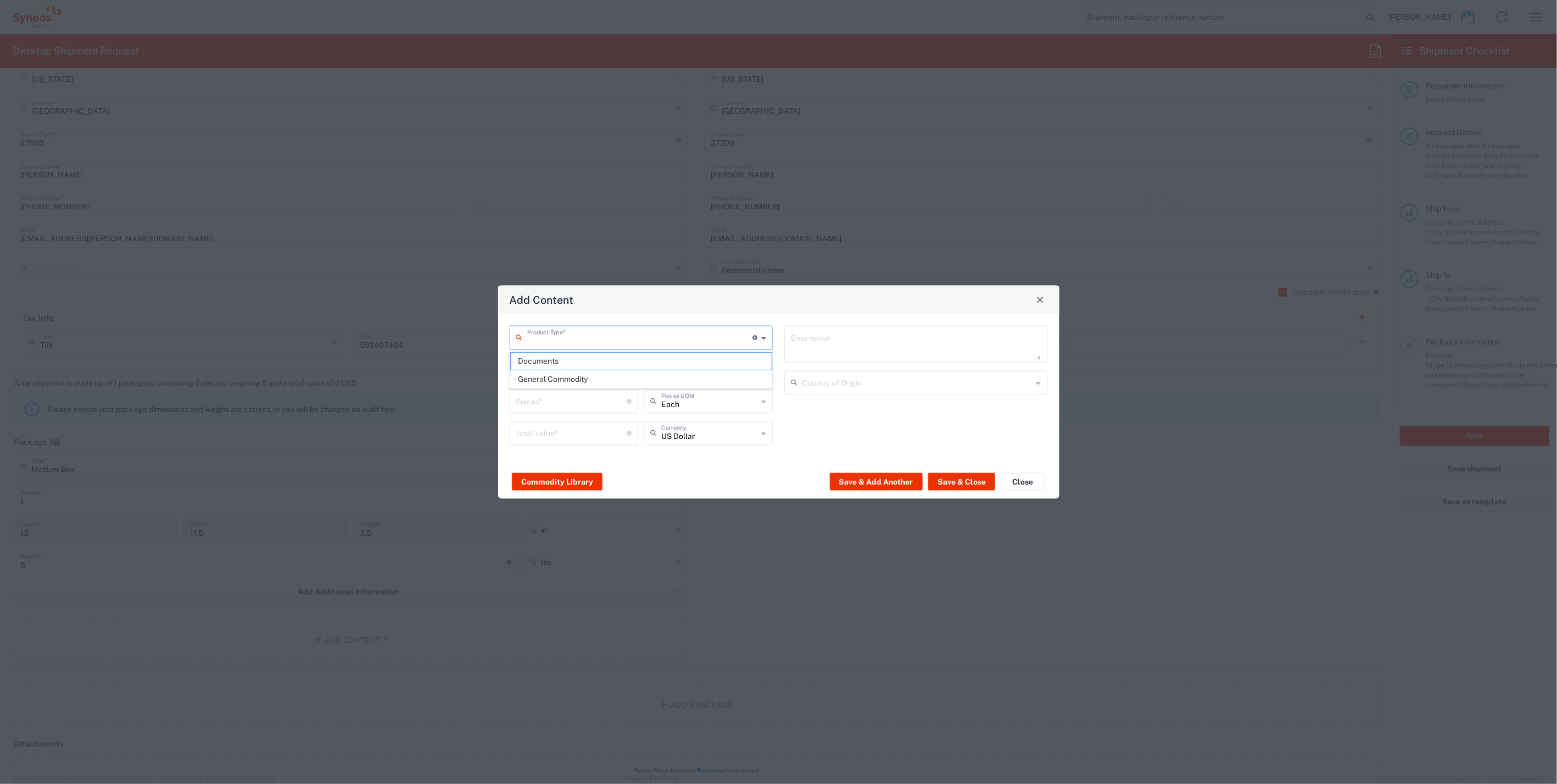
click at [606, 341] on input "text" at bounding box center [640, 337] width 226 height 19
click at [579, 376] on span "General Commodity" at bounding box center [641, 379] width 262 height 17
type input "General Commodity"
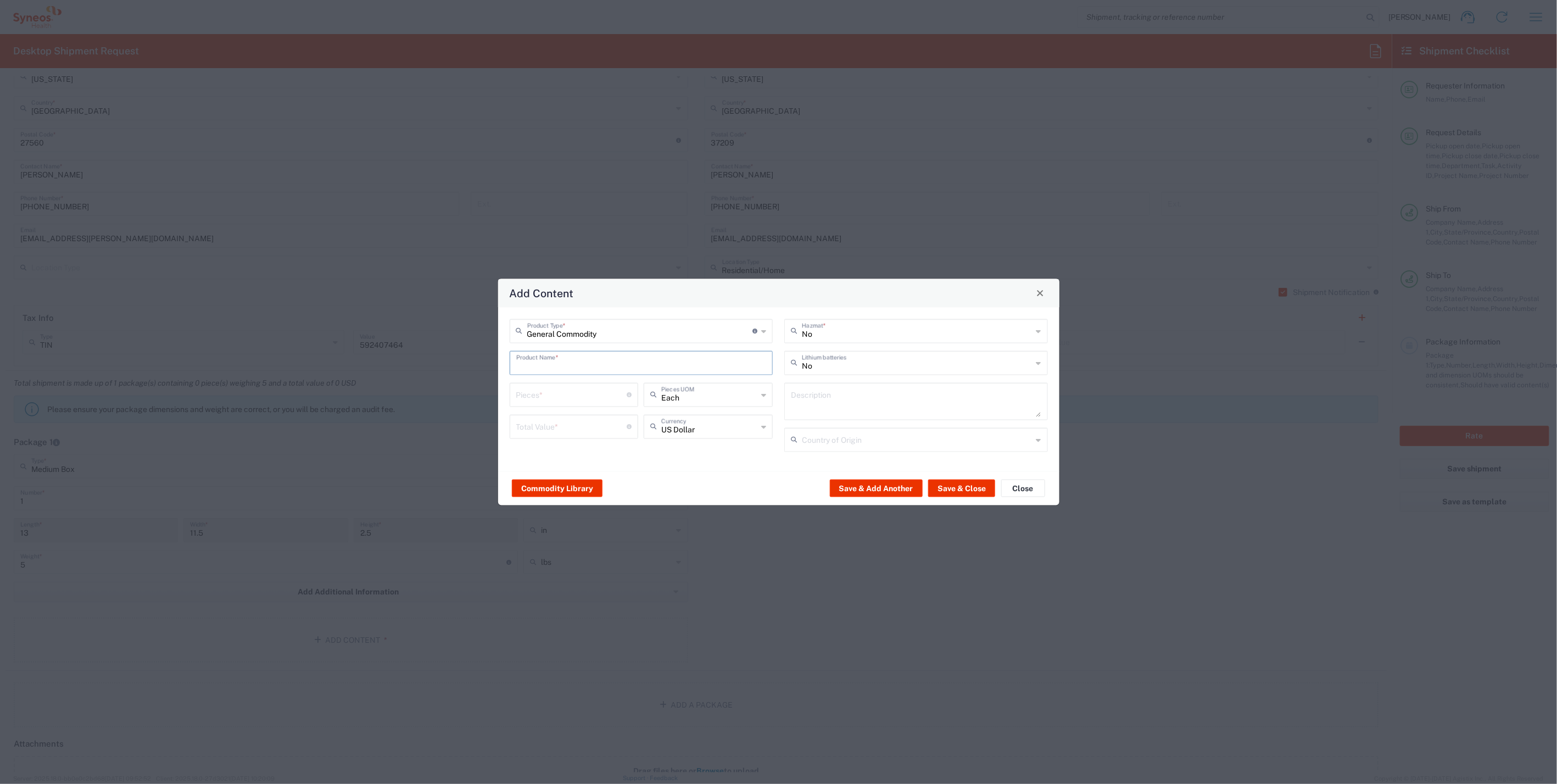
paste input "Dell Latitude 5420"
type input "Dell Latitude 5420"
paste textarea "Dell Latitude 5420"
type textarea "Dell Latitude 5420"
click at [835, 428] on div "Country of Origin" at bounding box center [916, 439] width 264 height 24
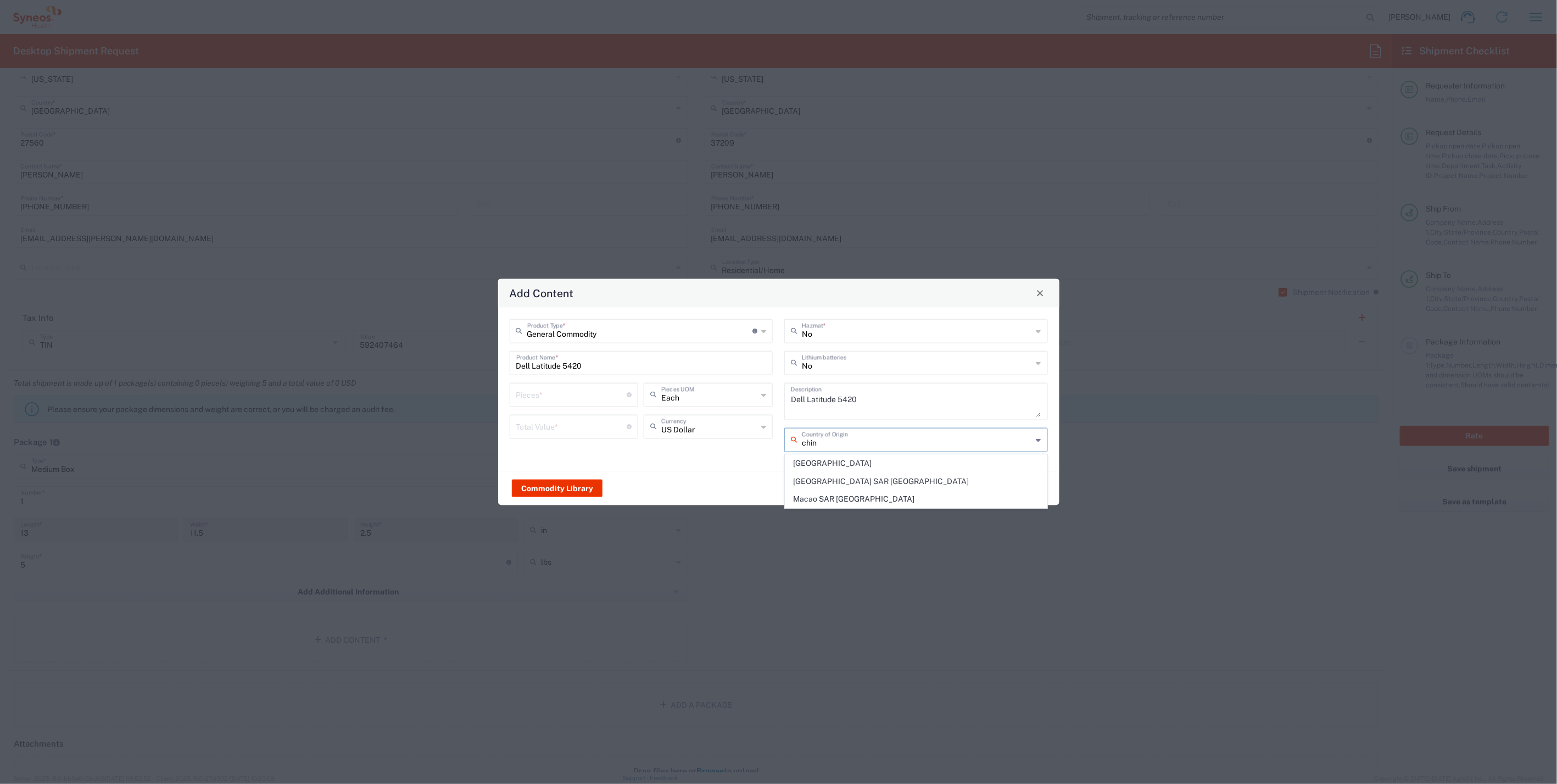
drag, startPoint x: 798, startPoint y: 462, endPoint x: 639, endPoint y: 466, distance: 159.1
click at [797, 463] on span "[GEOGRAPHIC_DATA]" at bounding box center [916, 463] width 262 height 17
type input "[GEOGRAPHIC_DATA]"
click at [534, 396] on input "number" at bounding box center [571, 394] width 111 height 19
type input "1"
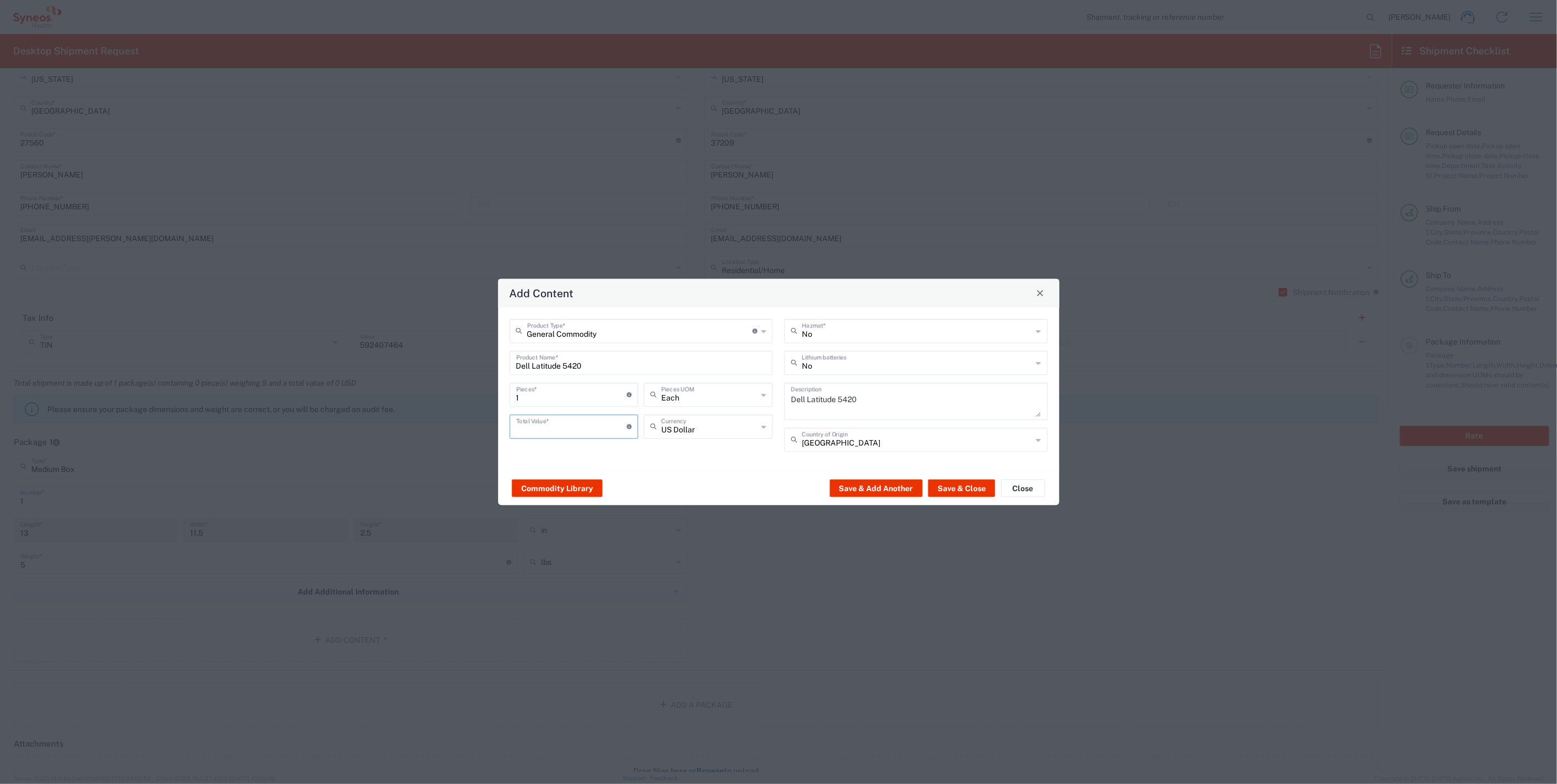
click at [547, 425] on input "number" at bounding box center [571, 425] width 111 height 19
type input "800"
drag, startPoint x: 952, startPoint y: 489, endPoint x: 809, endPoint y: 489, distance: 143.0
click at [952, 489] on button "Save & Close" at bounding box center [961, 488] width 67 height 17
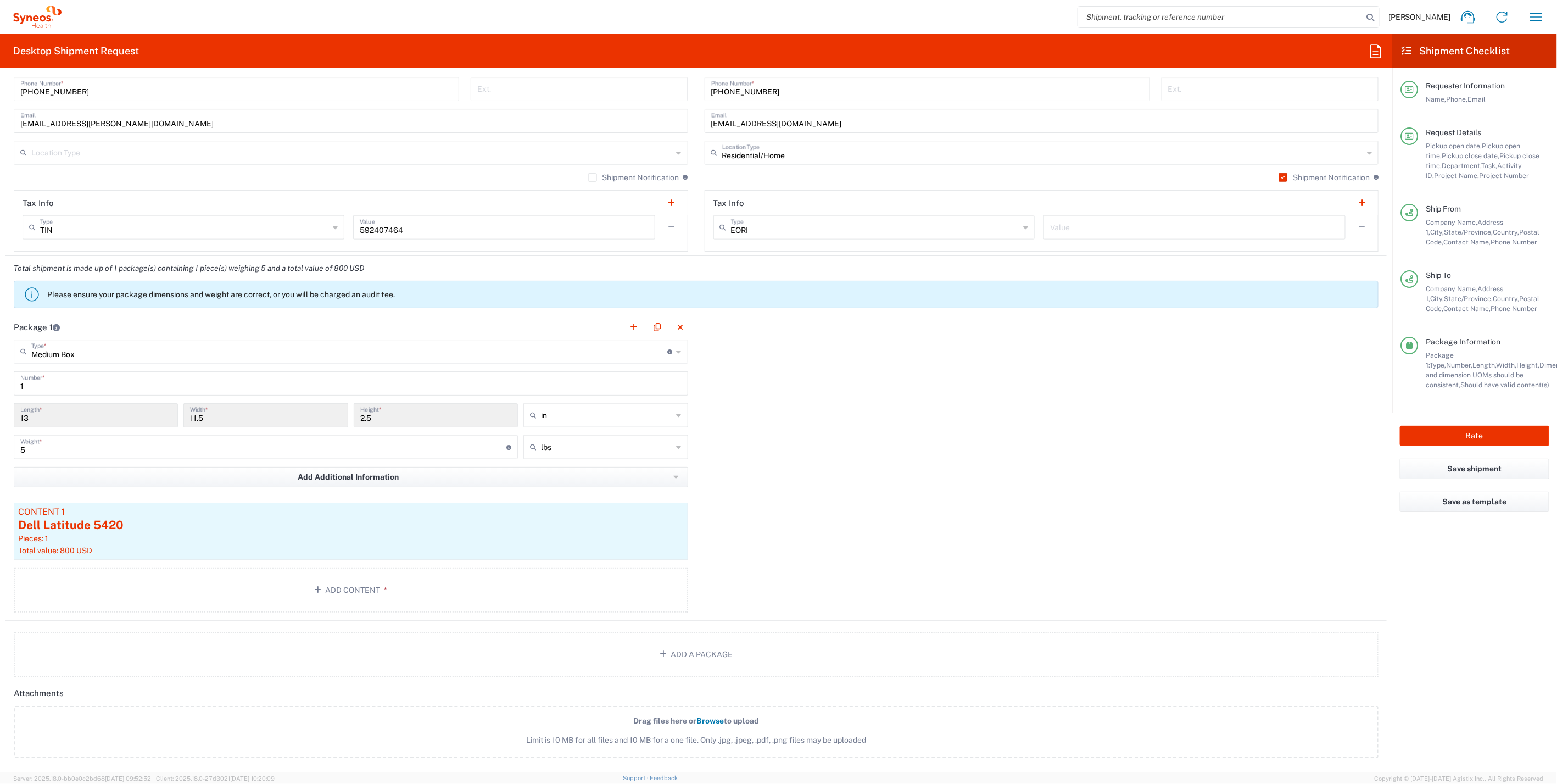
scroll to position [976, 0]
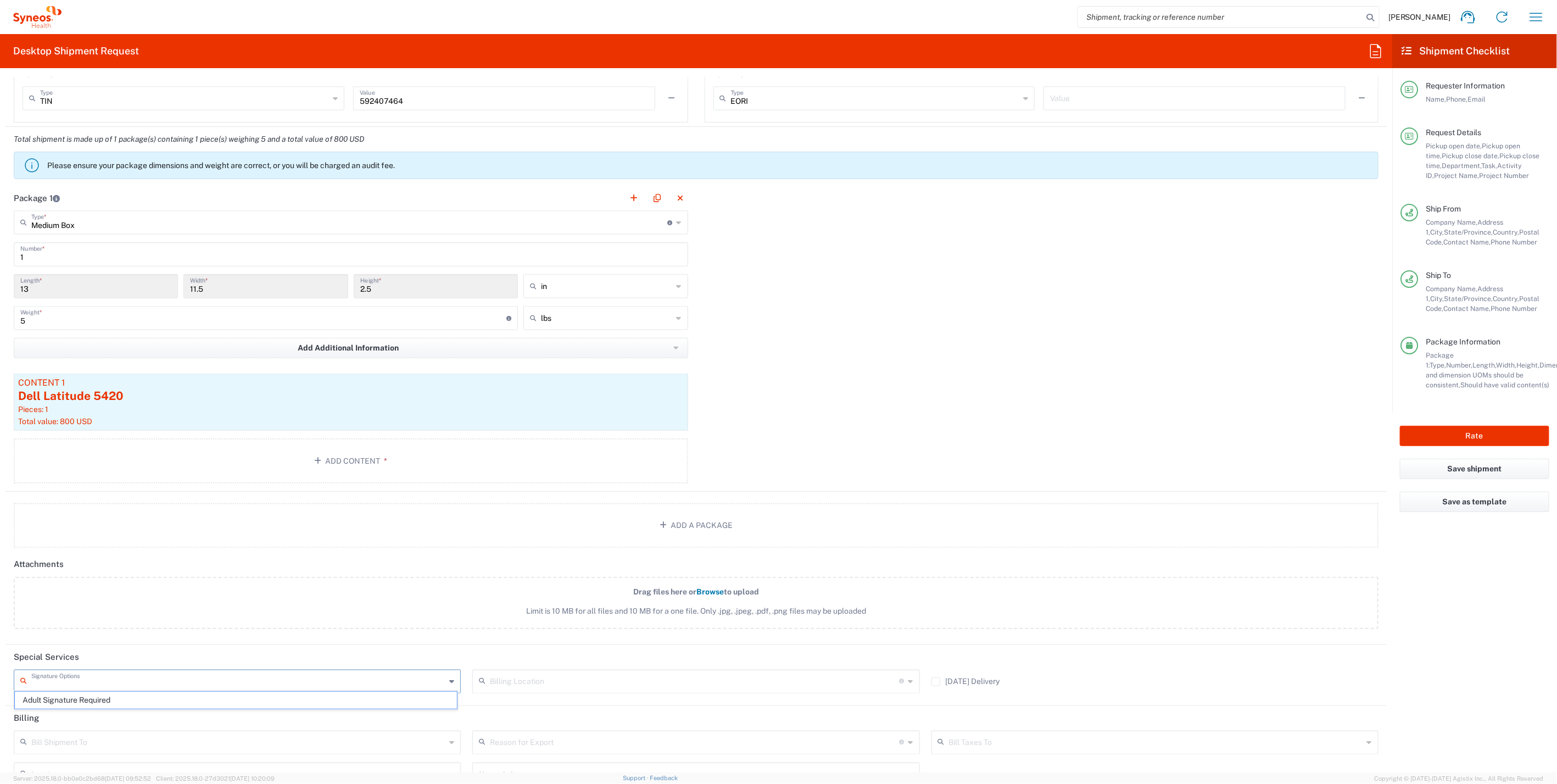
drag, startPoint x: 427, startPoint y: 678, endPoint x: 399, endPoint y: 675, distance: 28.2
click at [426, 679] on input "text" at bounding box center [239, 680] width 414 height 19
click at [247, 698] on span "Adult Signature Required" at bounding box center [236, 700] width 442 height 17
type input "Adult Signature Required"
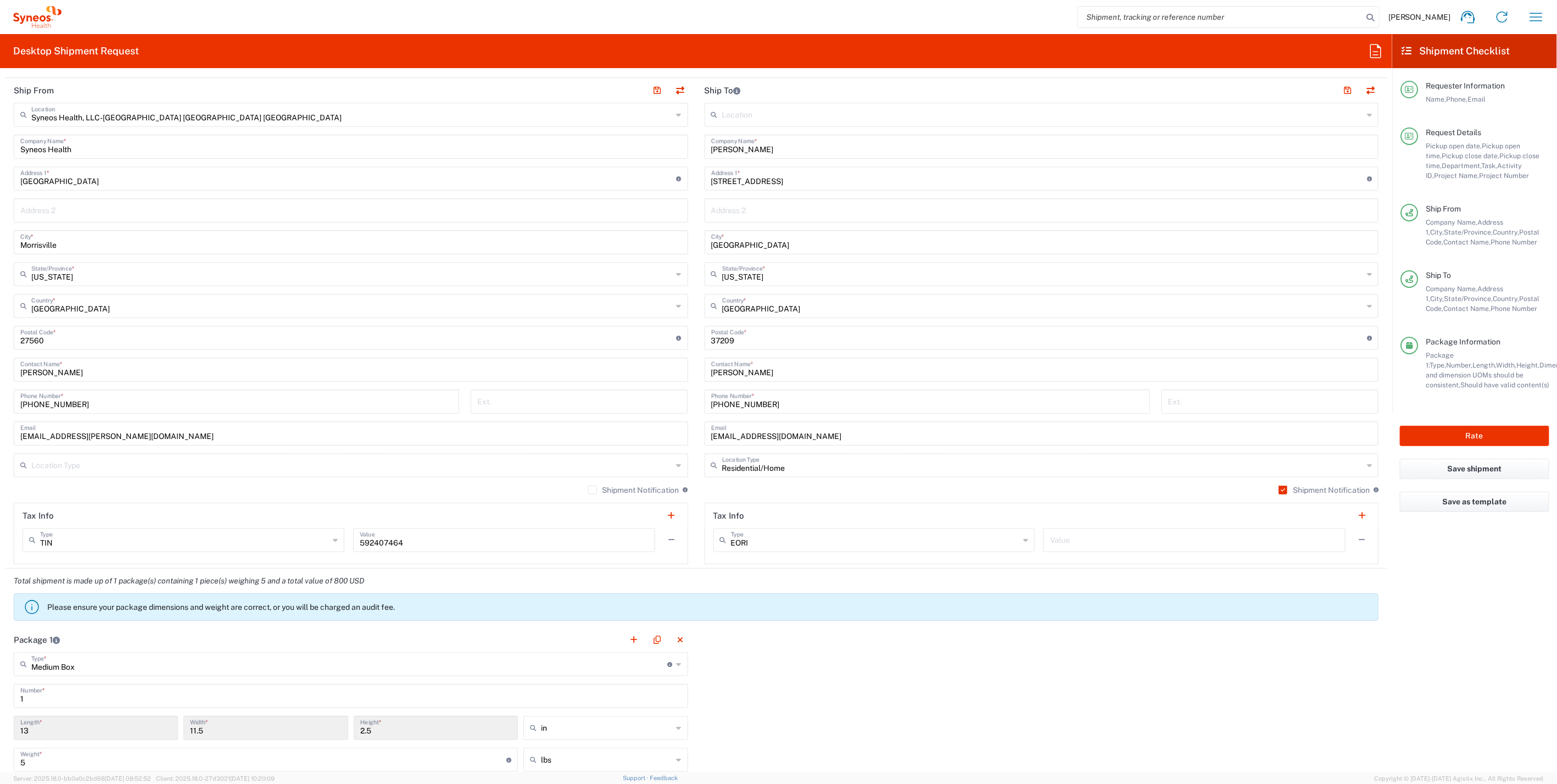
scroll to position [518, 0]
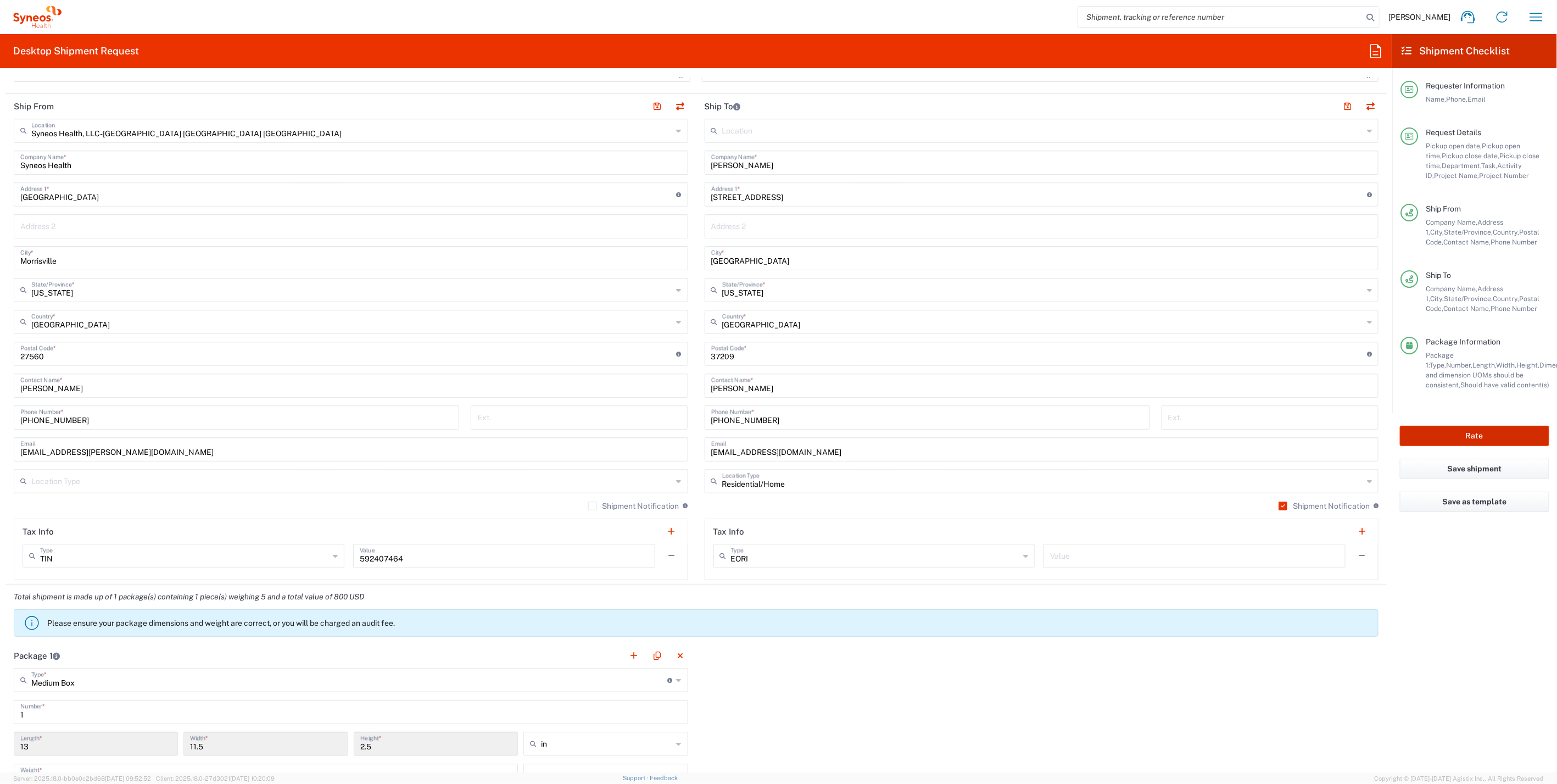
click at [1452, 432] on button "Rate" at bounding box center [1474, 436] width 149 height 21
type input "4510 DEPARTMENTAL EXPENSE"
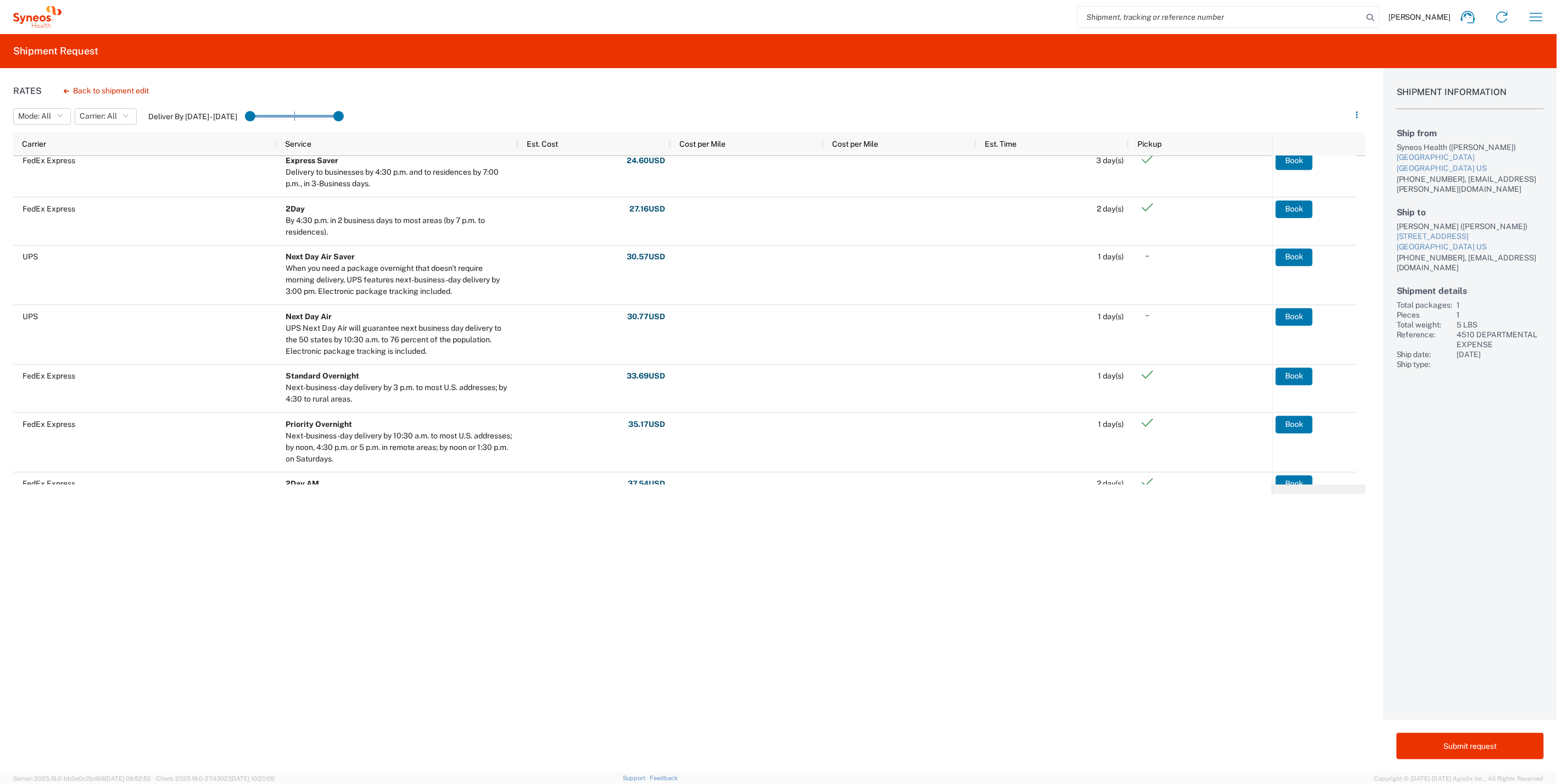
scroll to position [77, 0]
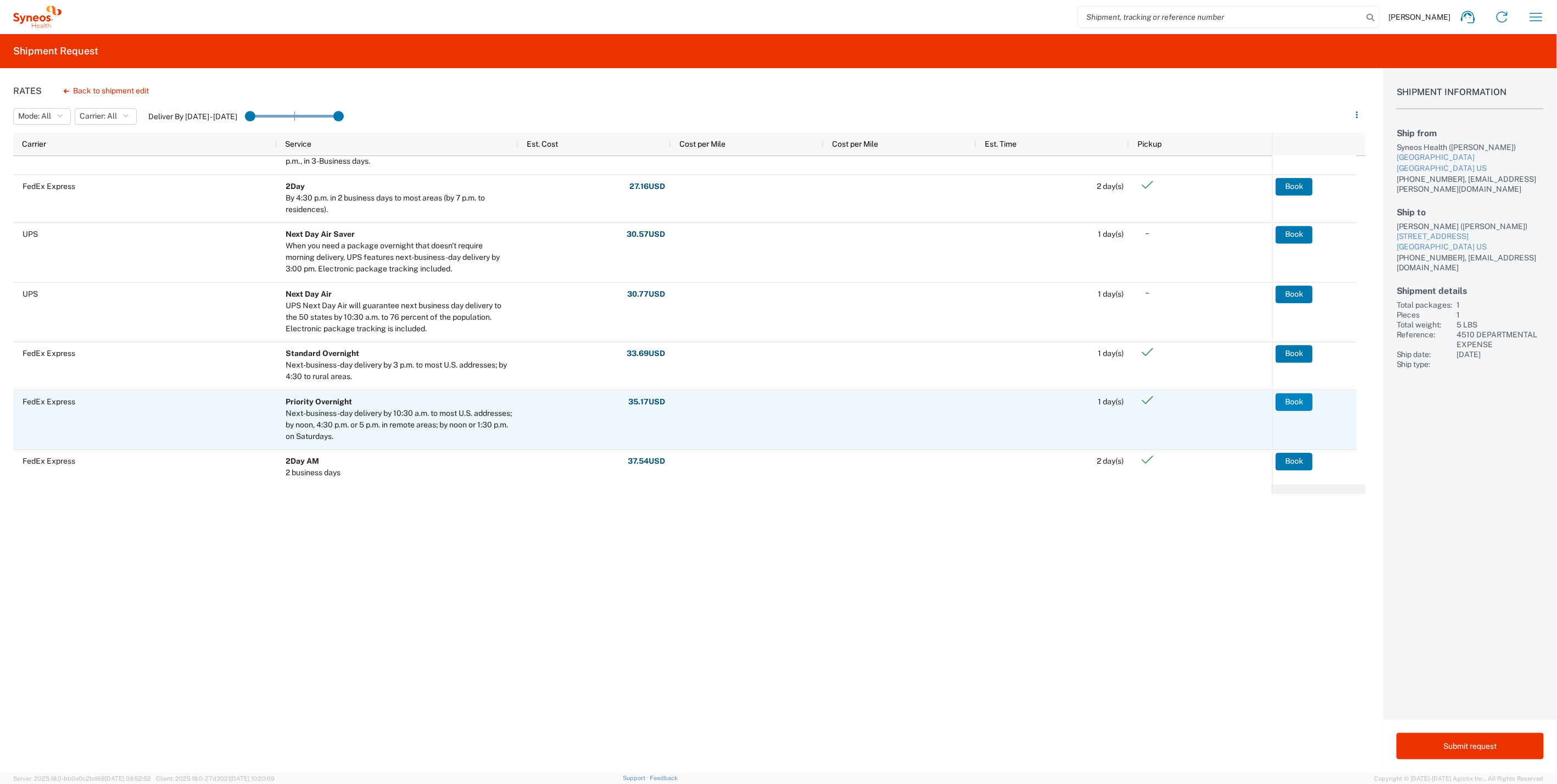
click at [1293, 404] on button "Book" at bounding box center [1294, 401] width 37 height 17
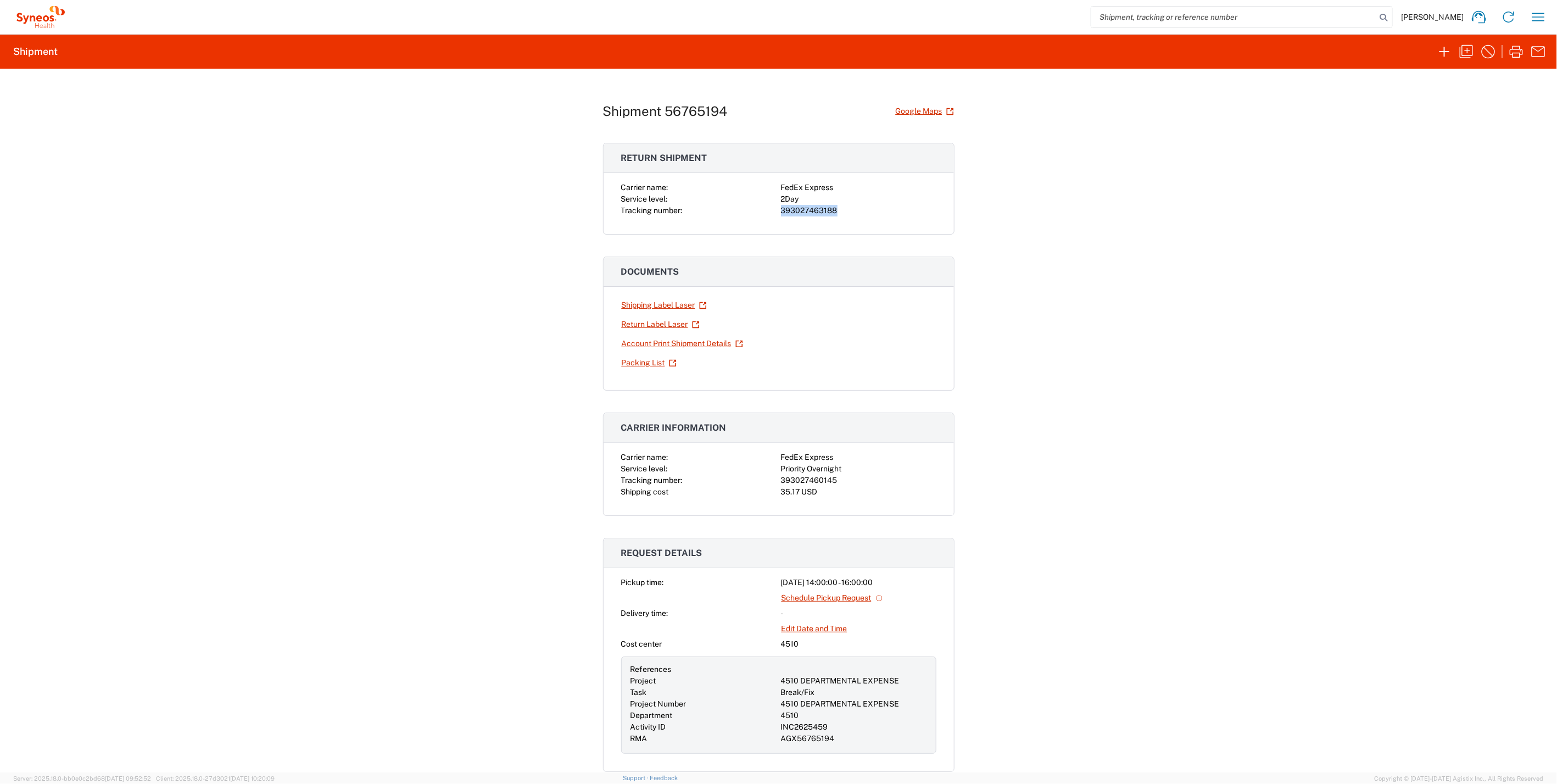
drag, startPoint x: 835, startPoint y: 212, endPoint x: 777, endPoint y: 209, distance: 58.1
click at [781, 209] on div "393027463188" at bounding box center [858, 210] width 156 height 12
drag, startPoint x: 777, startPoint y: 209, endPoint x: 793, endPoint y: 209, distance: 16.0
copy div "393027463188"
click at [831, 477] on div "393027460145" at bounding box center [858, 480] width 156 height 12
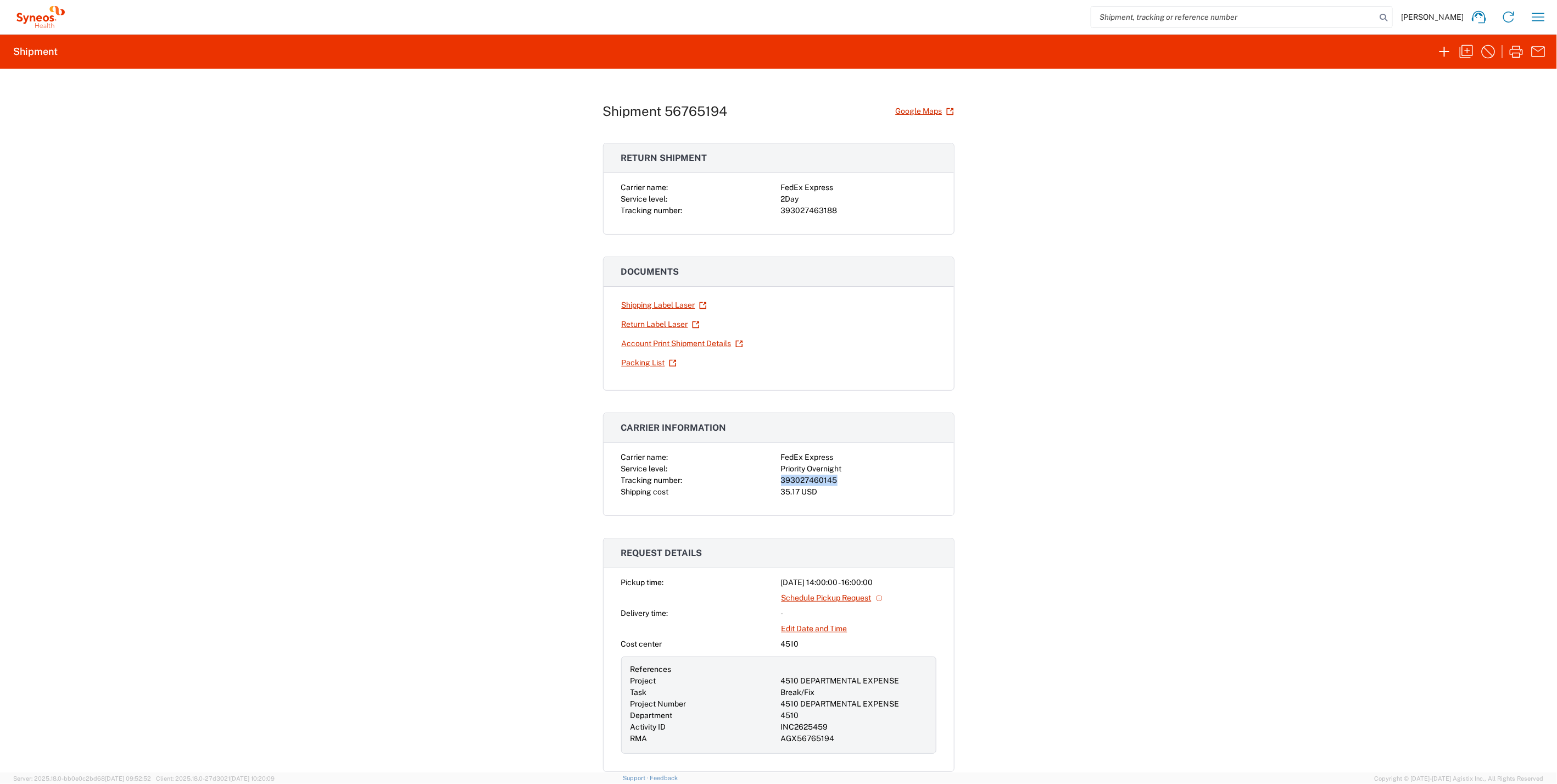
drag, startPoint x: 832, startPoint y: 477, endPoint x: 775, endPoint y: 477, distance: 57.0
click at [775, 477] on div "Carrier name: FedEx Express Service level: Priority Overnight Tracking number: …" at bounding box center [778, 474] width 315 height 46
drag, startPoint x: 775, startPoint y: 477, endPoint x: 794, endPoint y: 475, distance: 19.1
copy div "393027460145"
click at [1516, 48] on icon "button" at bounding box center [1516, 51] width 13 height 12
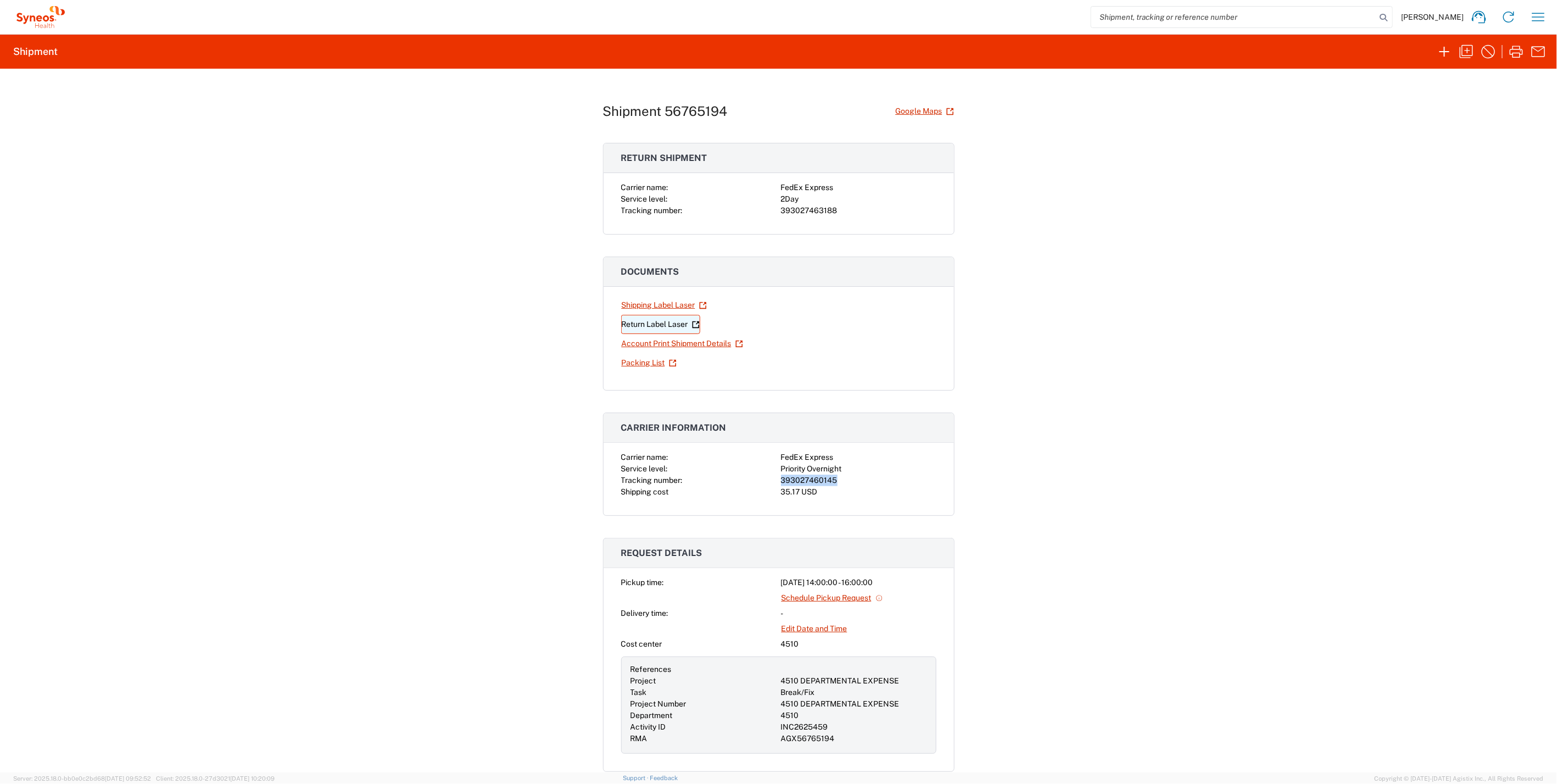
click at [662, 319] on link "Return Label Laser" at bounding box center [661, 324] width 79 height 19
